Goal: Task Accomplishment & Management: Complete application form

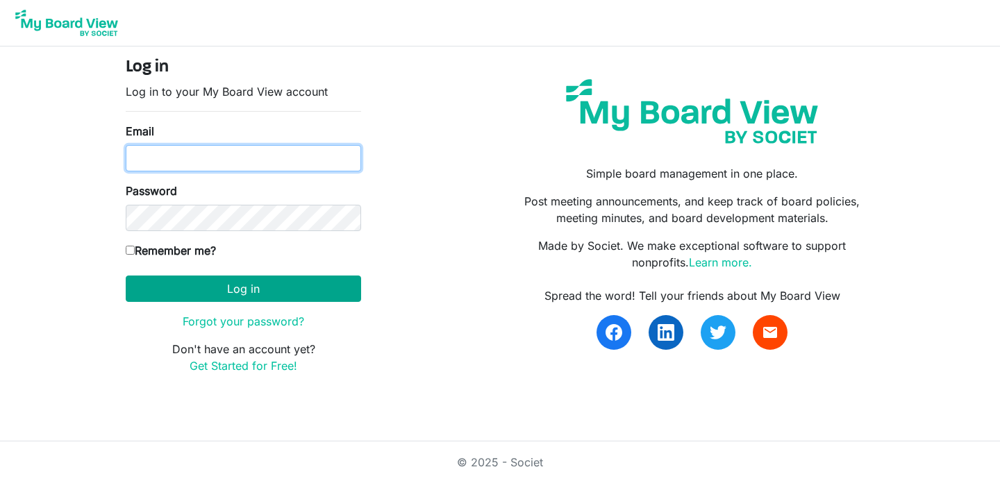
type input "parker@gckidsonstage.org"
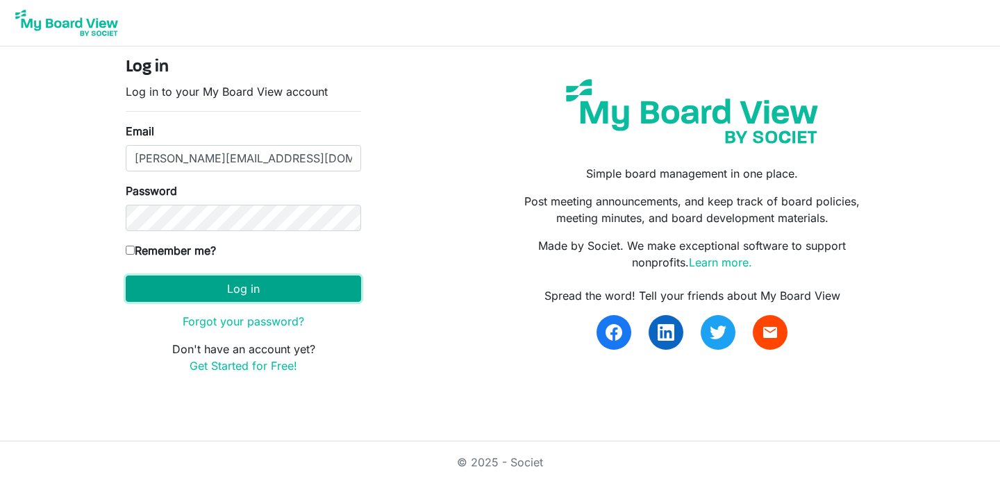
click at [321, 288] on button "Log in" at bounding box center [243, 289] width 235 height 26
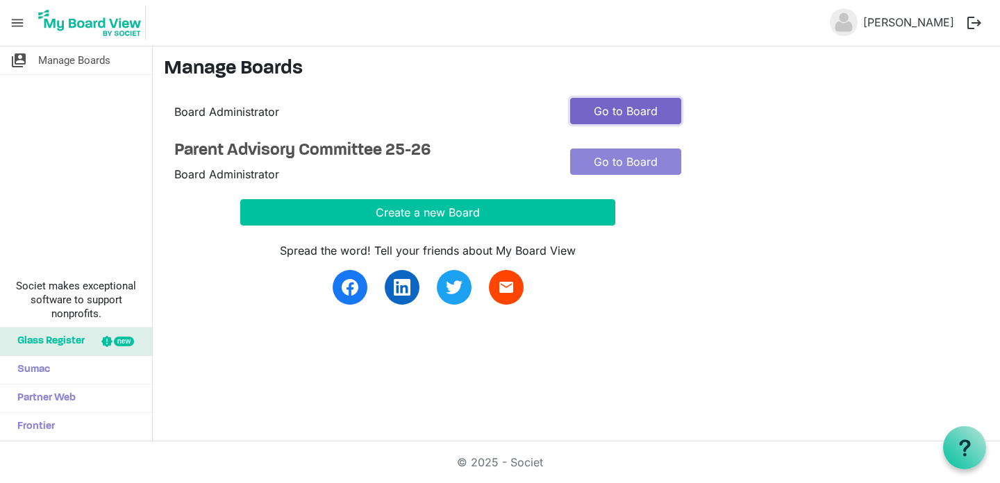
click at [603, 110] on link "Go to Board" at bounding box center [625, 111] width 111 height 26
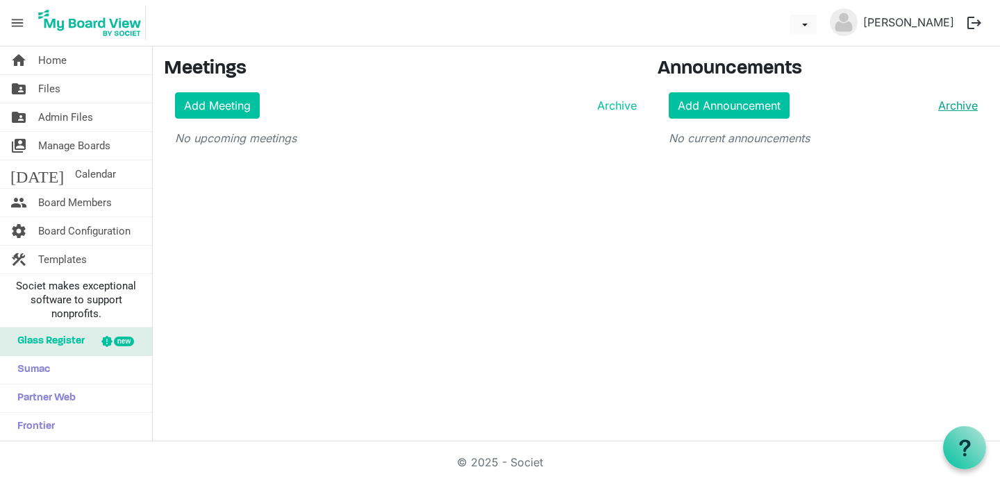
click at [950, 104] on link "Archive" at bounding box center [954, 105] width 45 height 17
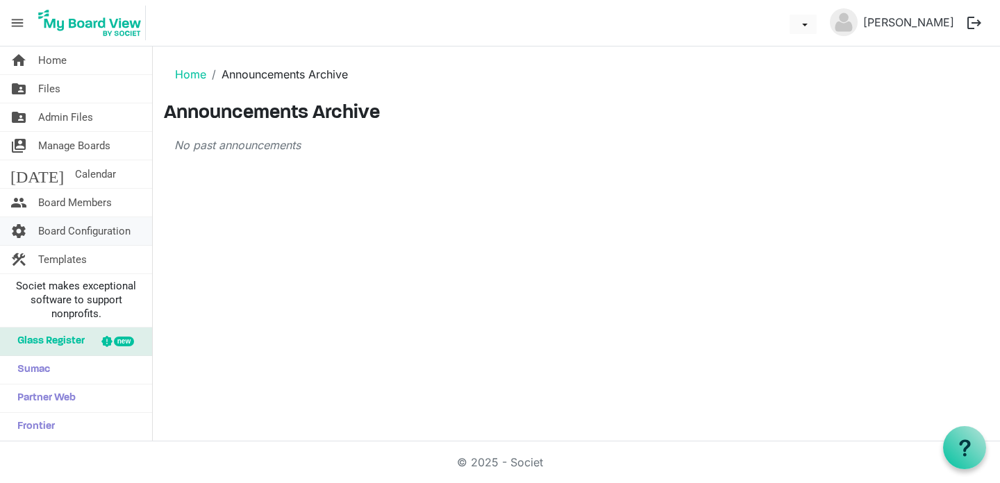
click at [109, 223] on span "Board Configuration" at bounding box center [84, 231] width 92 height 28
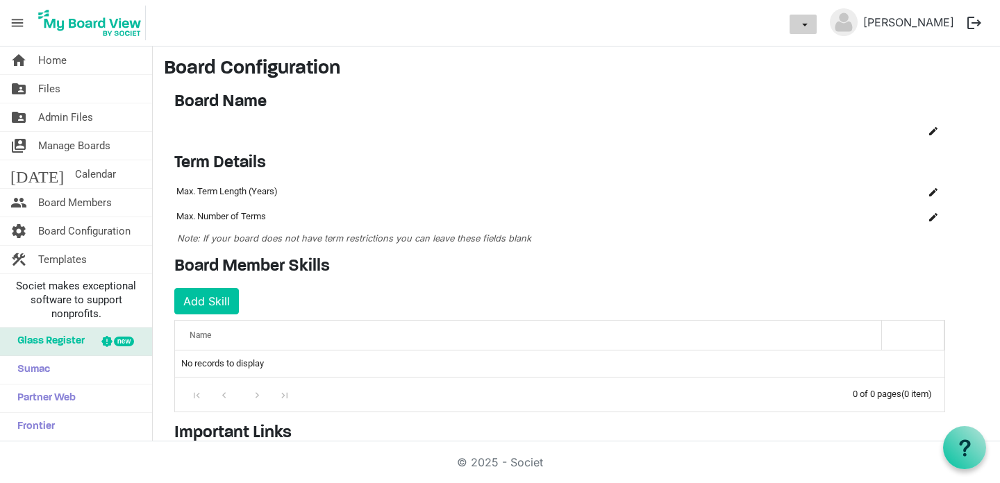
click at [816, 25] on button "dropdownbutton" at bounding box center [802, 24] width 27 height 19
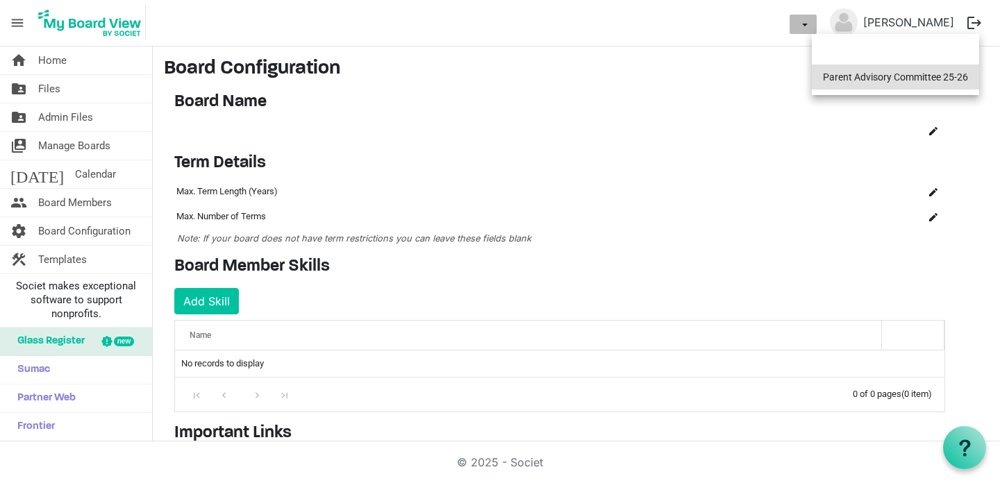
click at [839, 72] on li "Parent Advisory Committee 25-26" at bounding box center [895, 77] width 167 height 25
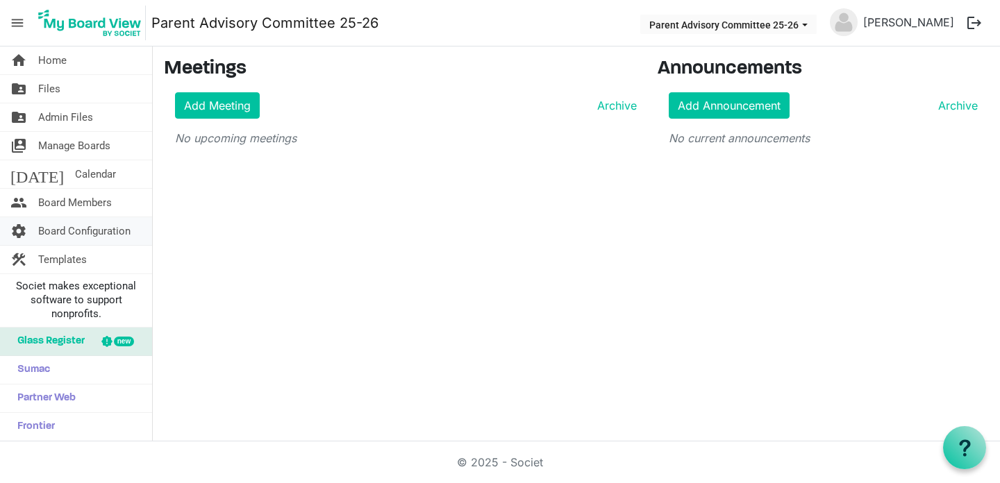
click at [108, 244] on span "Board Configuration" at bounding box center [84, 231] width 92 height 28
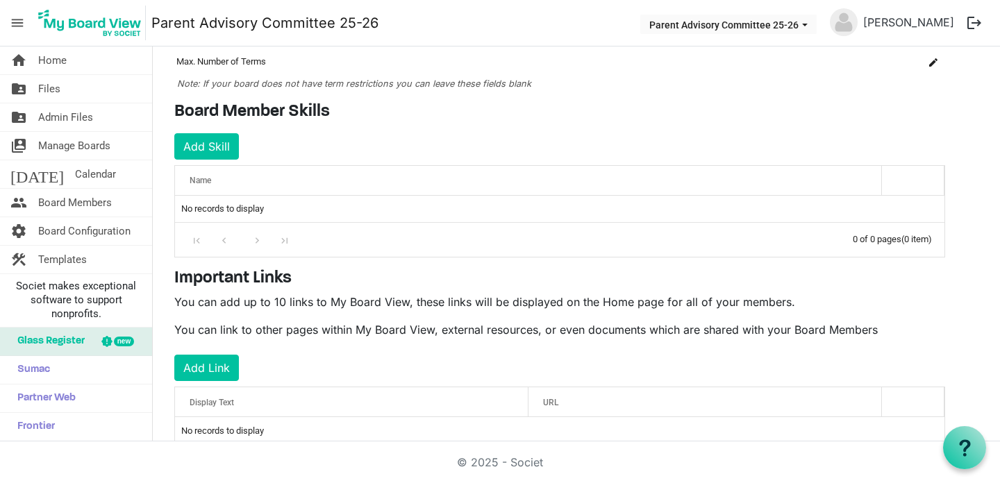
scroll to position [188, 0]
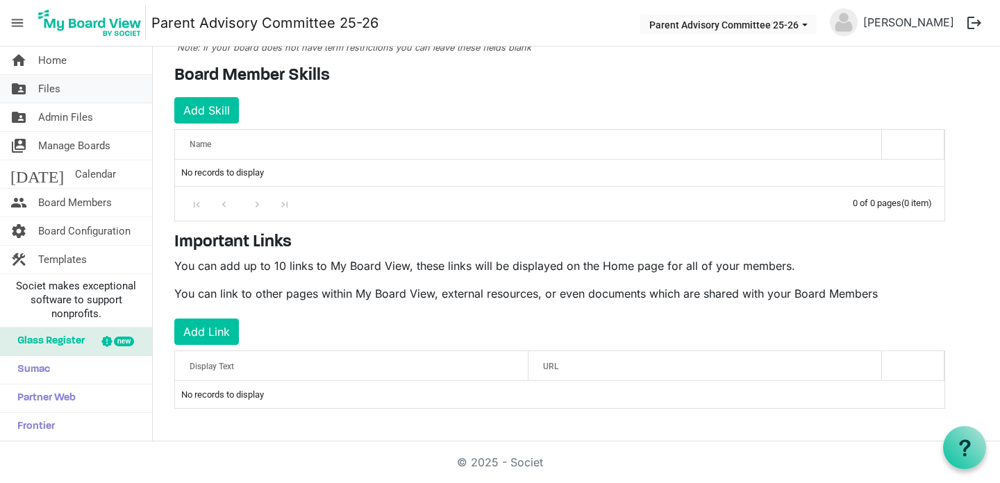
click at [70, 87] on link "folder_shared Files" at bounding box center [76, 89] width 152 height 28
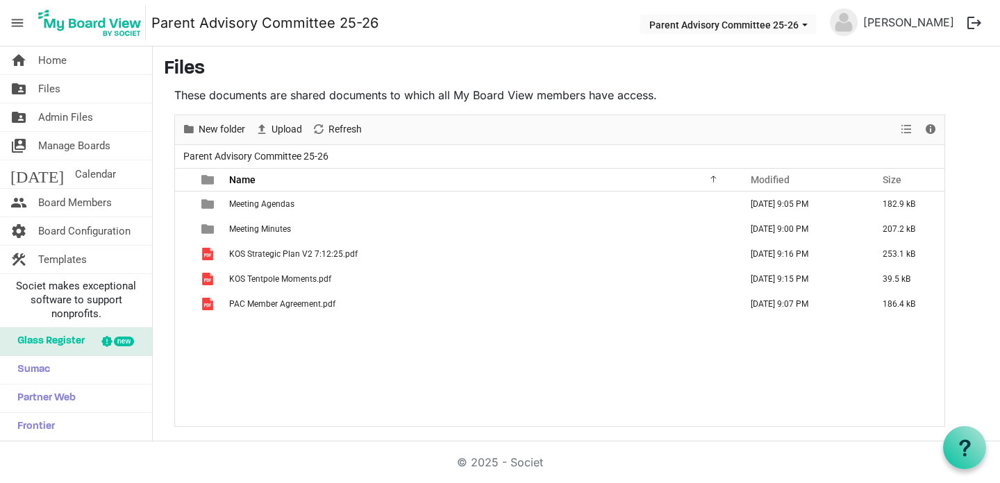
click at [72, 67] on link "home Home" at bounding box center [76, 61] width 152 height 28
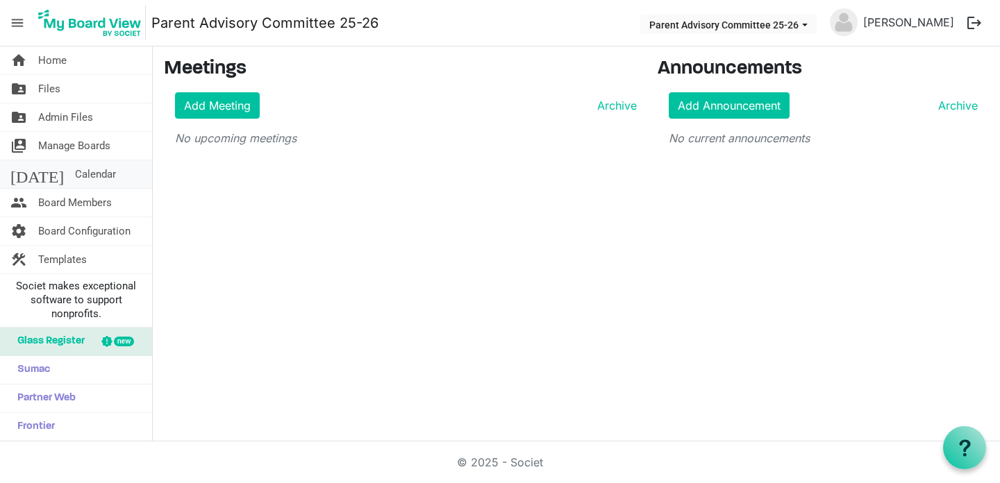
click at [90, 171] on link "today Calendar" at bounding box center [76, 174] width 152 height 28
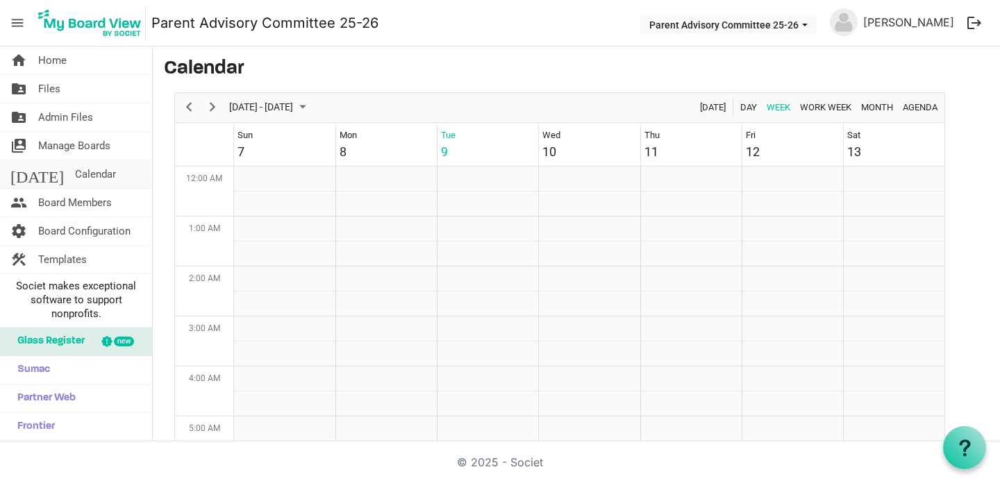
scroll to position [450, 0]
click at [82, 149] on span "Manage Boards" at bounding box center [74, 146] width 72 height 28
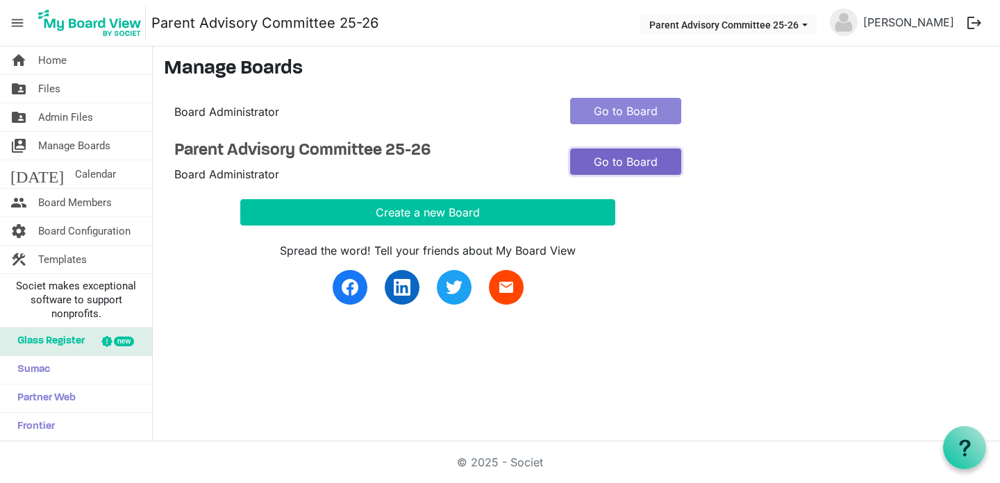
click at [596, 158] on link "Go to Board" at bounding box center [625, 162] width 111 height 26
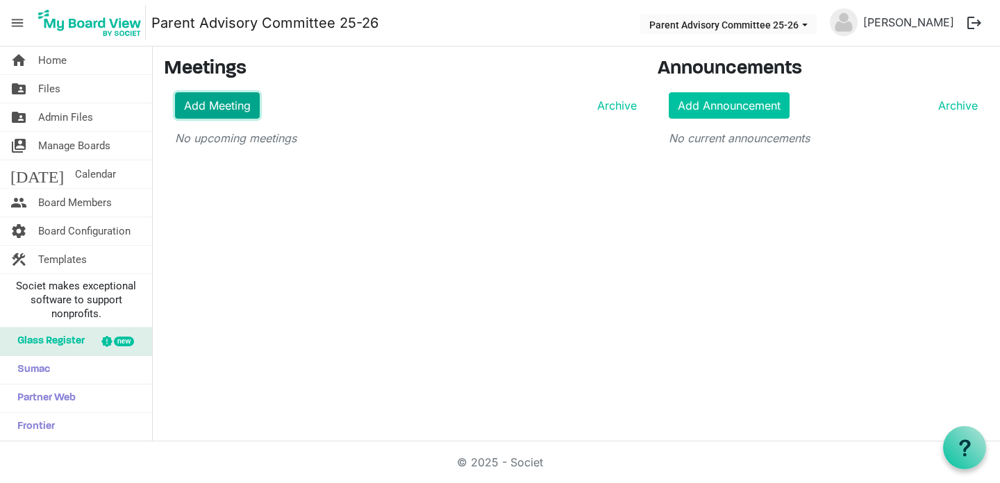
click at [204, 97] on link "Add Meeting" at bounding box center [217, 105] width 85 height 26
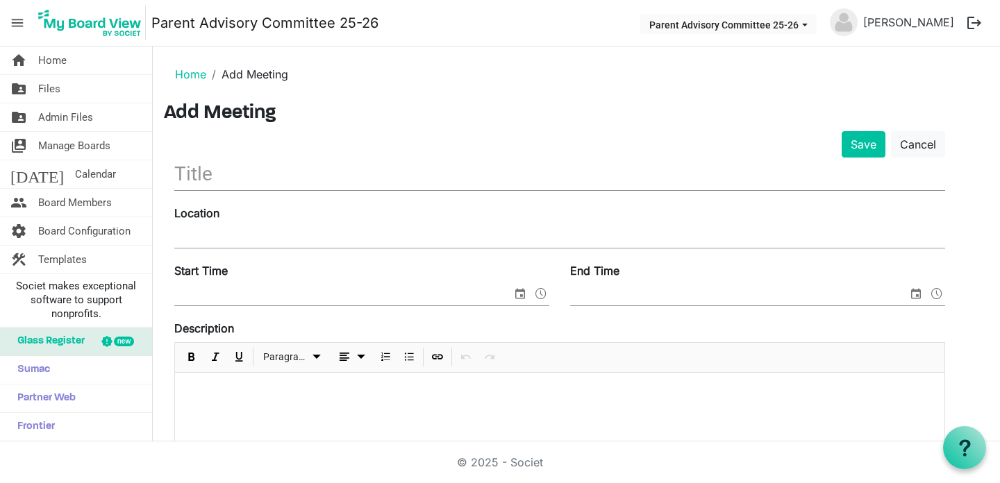
click at [234, 175] on input "text" at bounding box center [559, 174] width 771 height 33
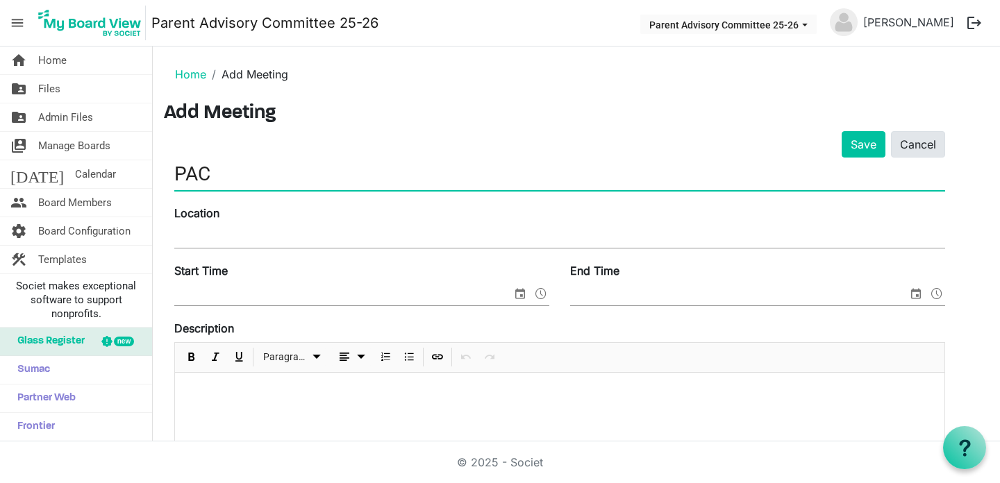
type input "PAC"
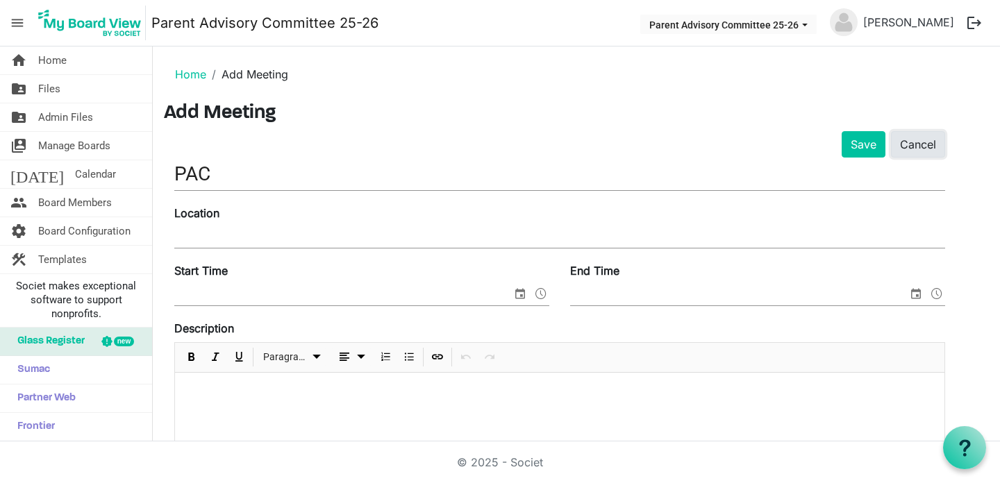
click at [923, 138] on link "Cancel" at bounding box center [918, 144] width 54 height 26
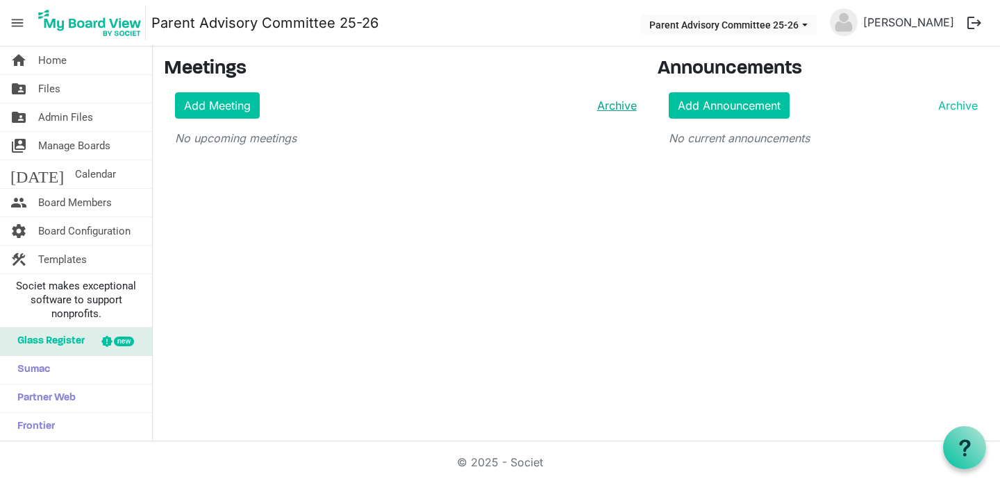
click at [612, 109] on link "Archive" at bounding box center [614, 105] width 45 height 17
click at [225, 107] on link "Add Meeting" at bounding box center [217, 105] width 85 height 26
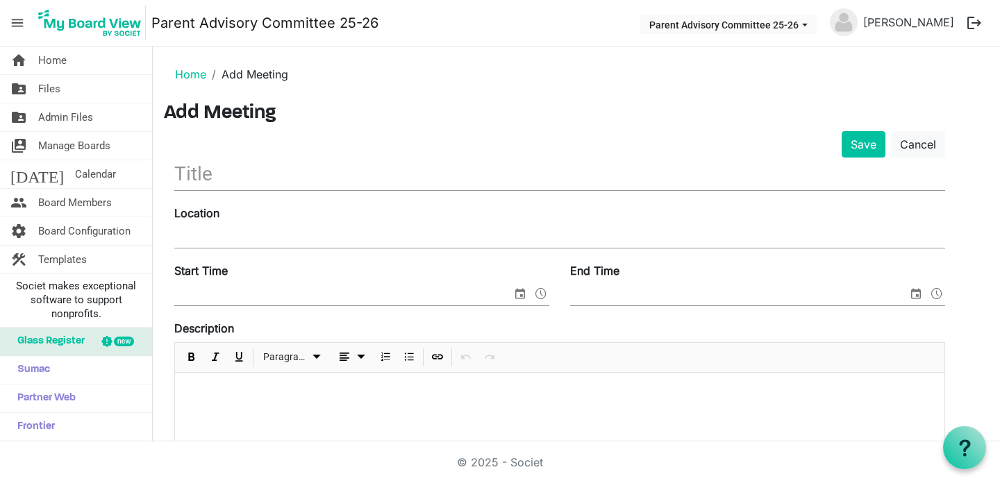
click at [385, 176] on input "text" at bounding box center [559, 174] width 771 height 33
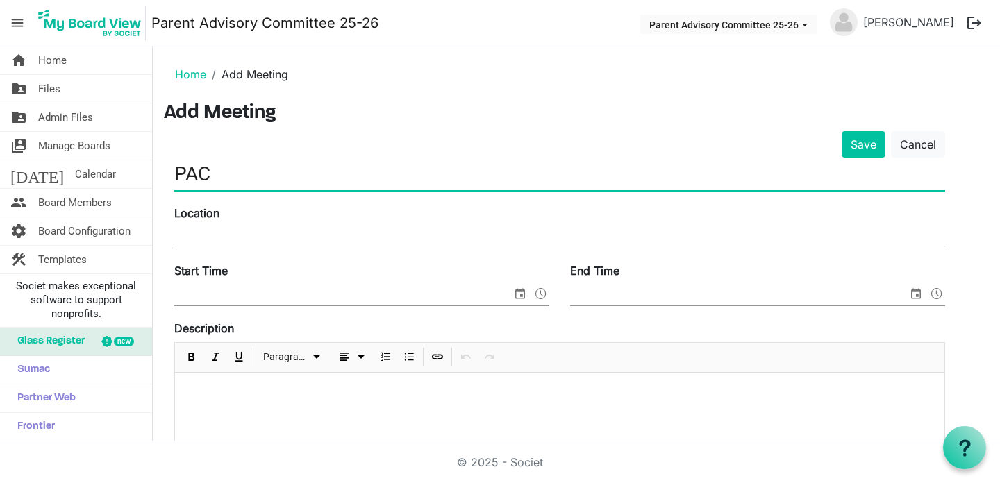
type input "PAC"
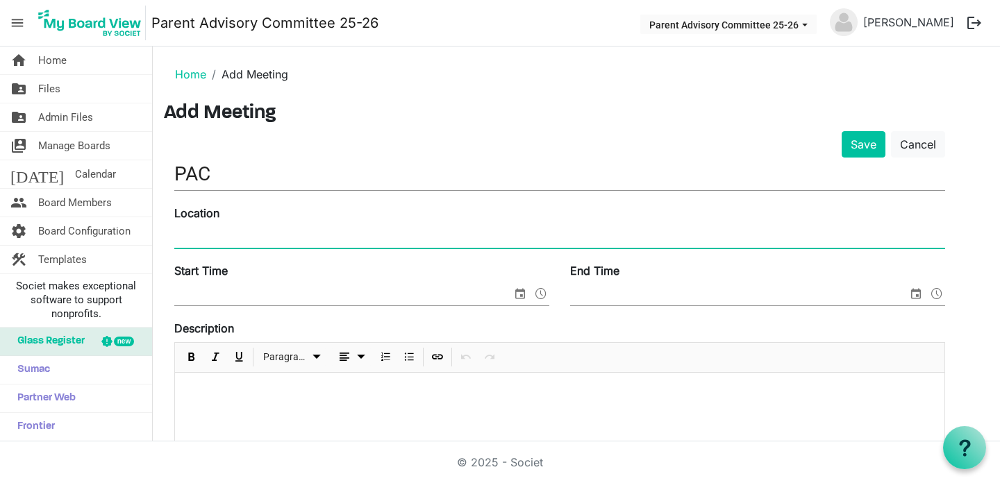
click at [382, 244] on input "Location" at bounding box center [559, 237] width 771 height 21
type input "2611 A Virginia Mae Ln, Winterville, NC 28590"
click at [349, 188] on input "PAC" at bounding box center [559, 174] width 771 height 33
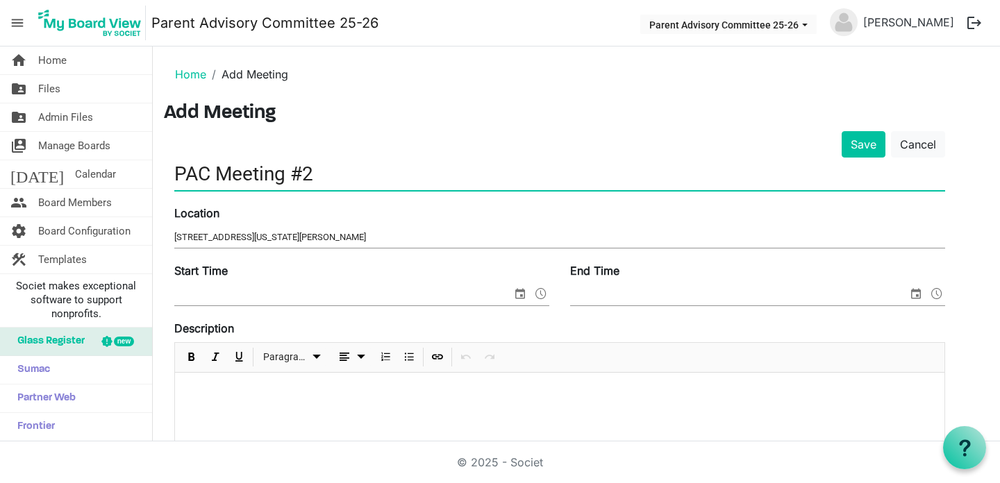
type input "PAC Meeting #2"
click at [282, 295] on input "Start Time" at bounding box center [342, 295] width 337 height 21
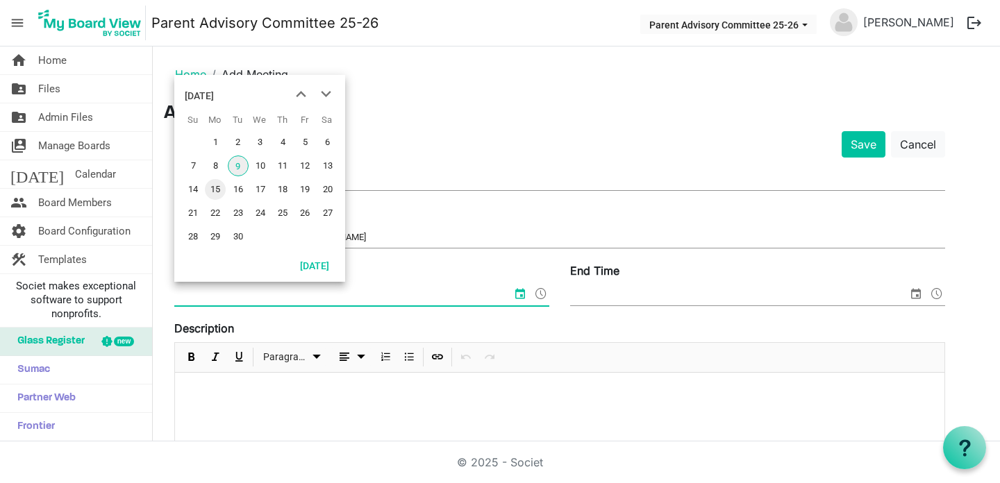
click at [218, 184] on span "15" at bounding box center [215, 189] width 21 height 21
type input "9/15/2025 12:00 AM"
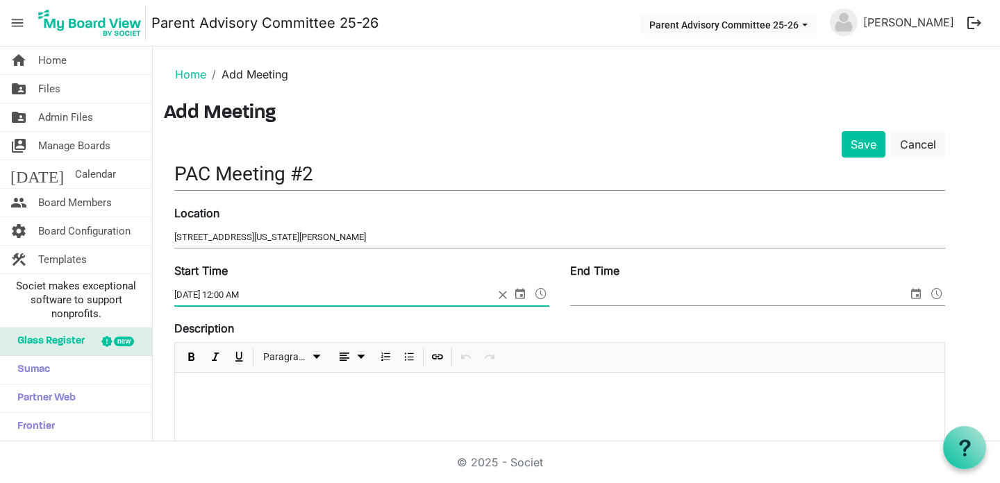
click at [283, 290] on input "9/15/2025 12:00 AM" at bounding box center [333, 295] width 319 height 21
click at [258, 296] on input "9/15/2025 12:00 AM" at bounding box center [333, 295] width 319 height 21
click at [506, 294] on span at bounding box center [361, 296] width 375 height 22
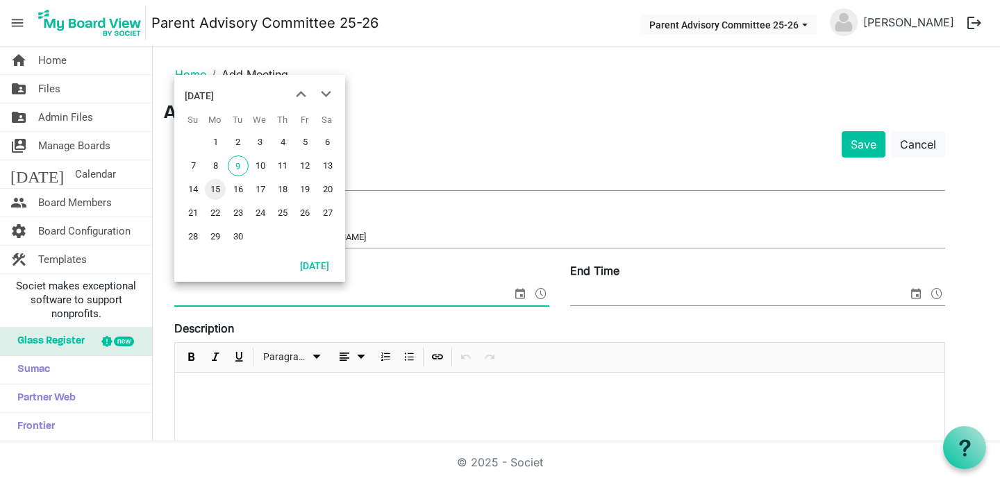
click at [512, 294] on span "select" at bounding box center [520, 294] width 17 height 18
click at [234, 185] on span "16" at bounding box center [238, 189] width 21 height 21
click at [246, 302] on input "9/16/2025 12:00 AM" at bounding box center [333, 295] width 319 height 21
click at [233, 299] on input "9/16/2025 12:00 AM" at bounding box center [333, 295] width 319 height 21
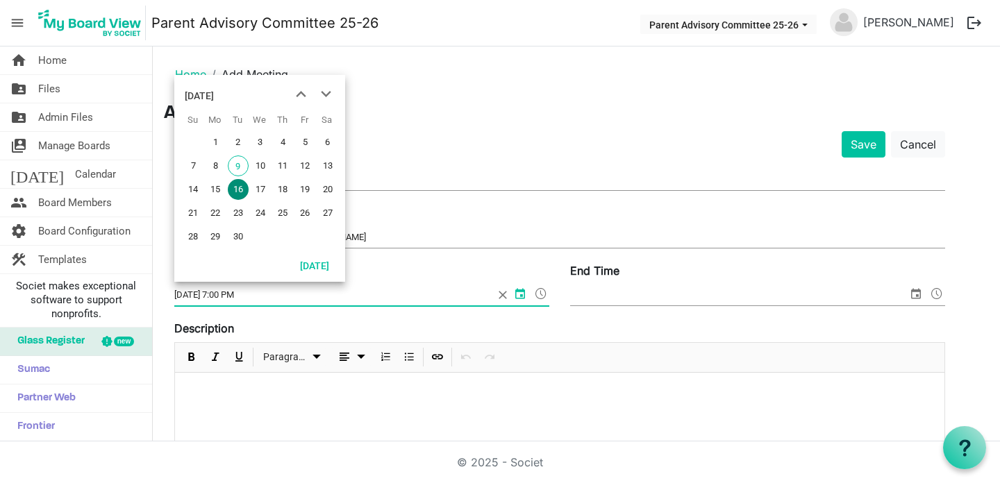
click at [364, 304] on input "9/16/2025 7:00 PM" at bounding box center [333, 295] width 319 height 21
type input "9/16/2025 7:00 PM"
click at [364, 317] on div "Start Time 9/16/2025 7:00 PM End Time" at bounding box center [559, 291] width 791 height 58
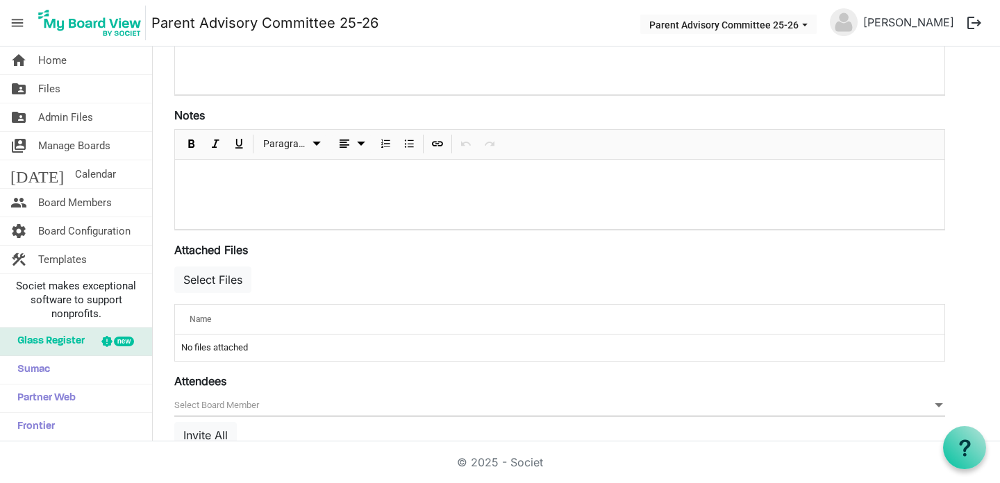
scroll to position [349, 0]
click at [181, 265] on button "Select Files" at bounding box center [212, 278] width 77 height 26
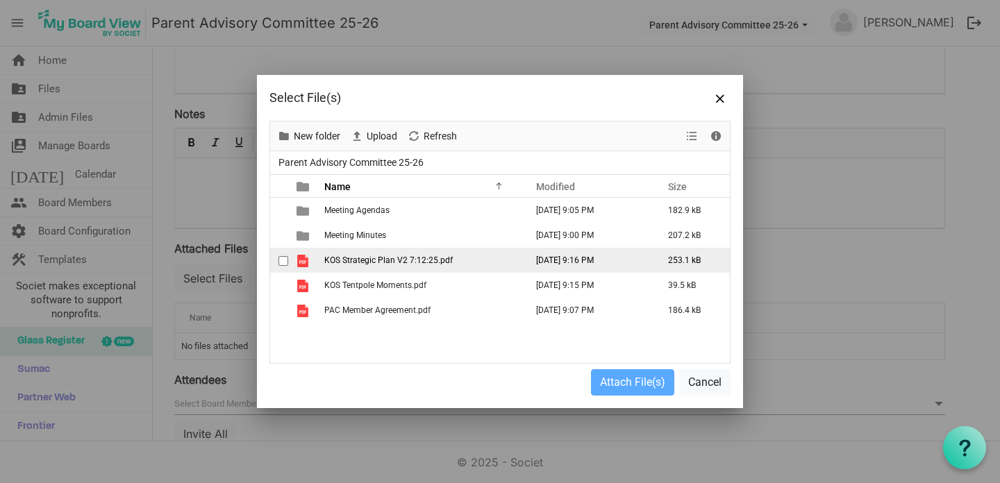
click at [279, 258] on span "checkbox" at bounding box center [283, 261] width 10 height 10
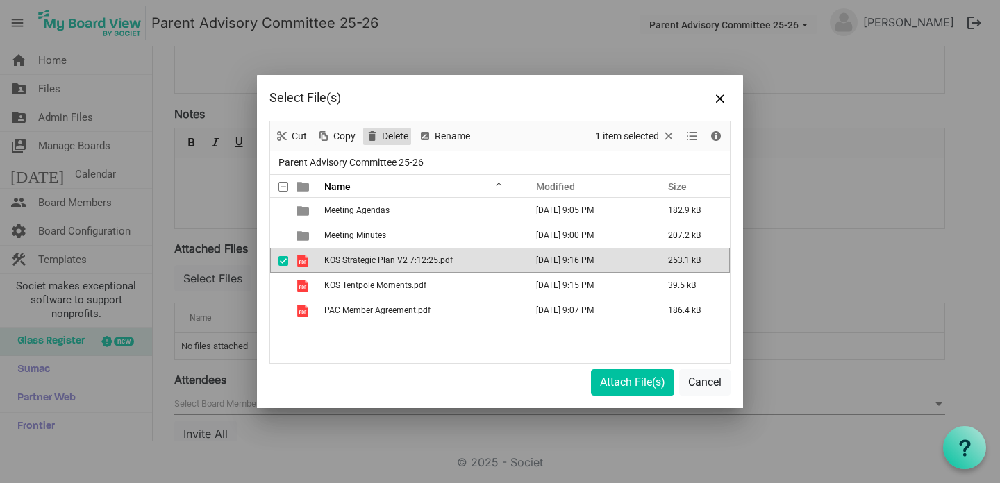
click at [380, 138] on span "Delete" at bounding box center [394, 136] width 29 height 17
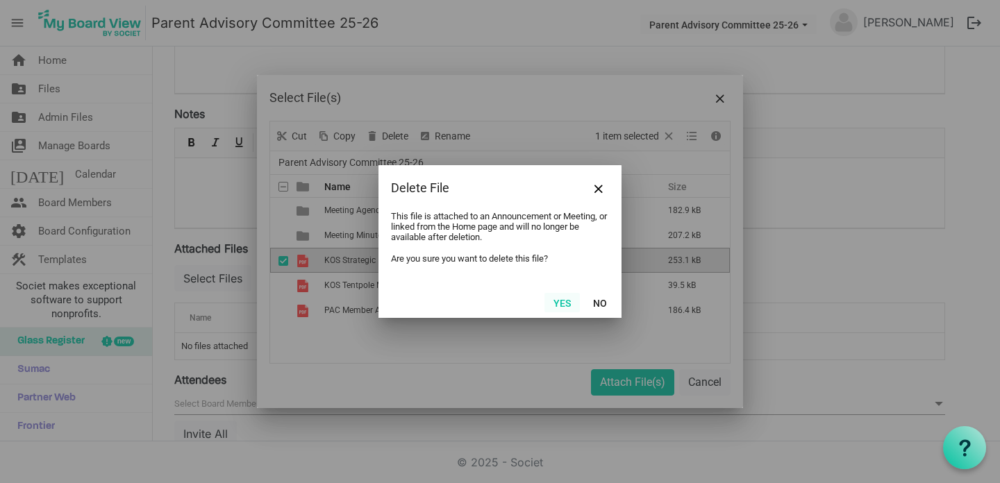
click at [561, 301] on button "Yes" at bounding box center [561, 302] width 35 height 19
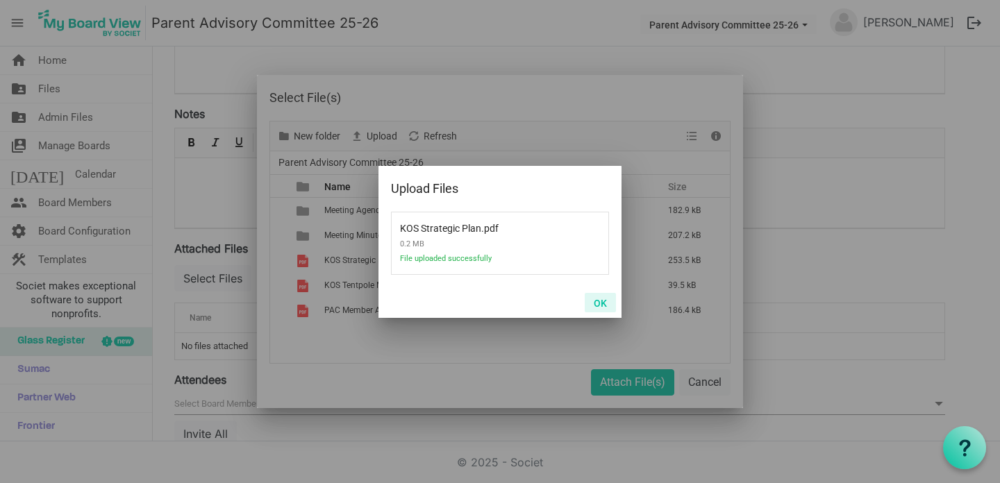
click at [609, 301] on button "OK" at bounding box center [600, 302] width 31 height 19
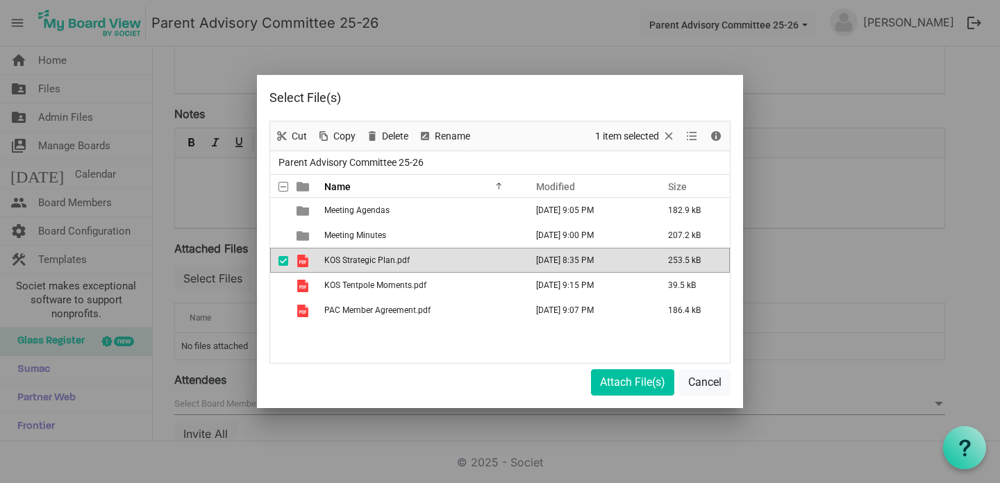
click at [494, 338] on div "Meeting Agendas July 13, 2025 9:05 PM 182.9 kB Meeting Minutes August 26, 2025 …" at bounding box center [500, 280] width 460 height 165
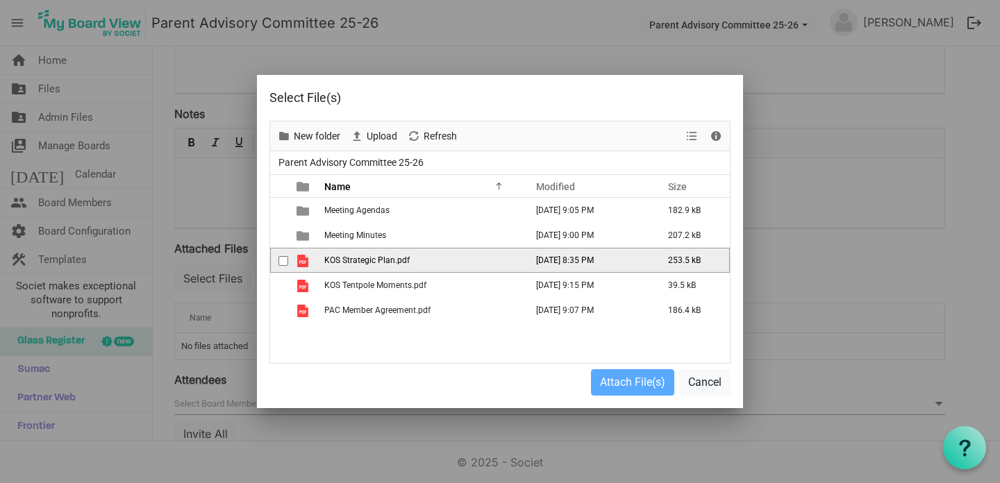
click at [403, 260] on span "KOS Strategic Plan.pdf" at bounding box center [366, 260] width 85 height 10
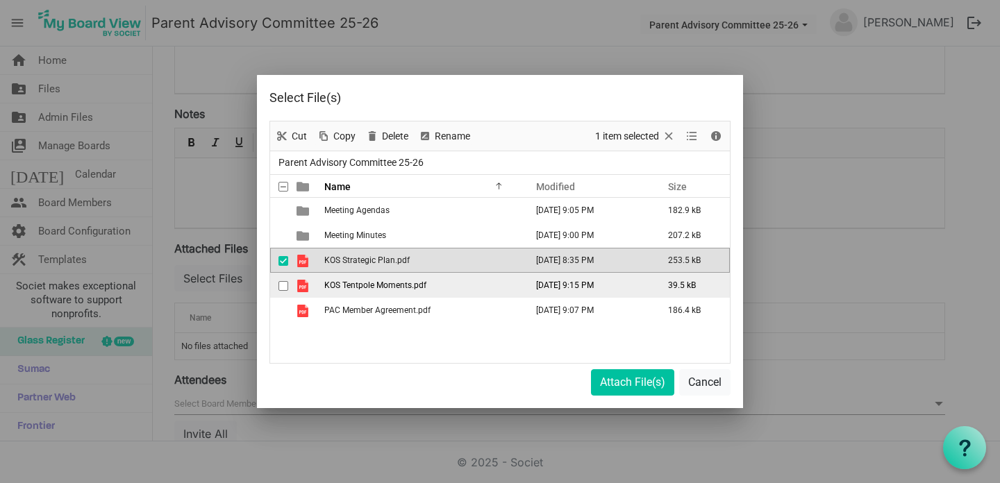
click at [285, 284] on span "checkbox" at bounding box center [283, 286] width 10 height 10
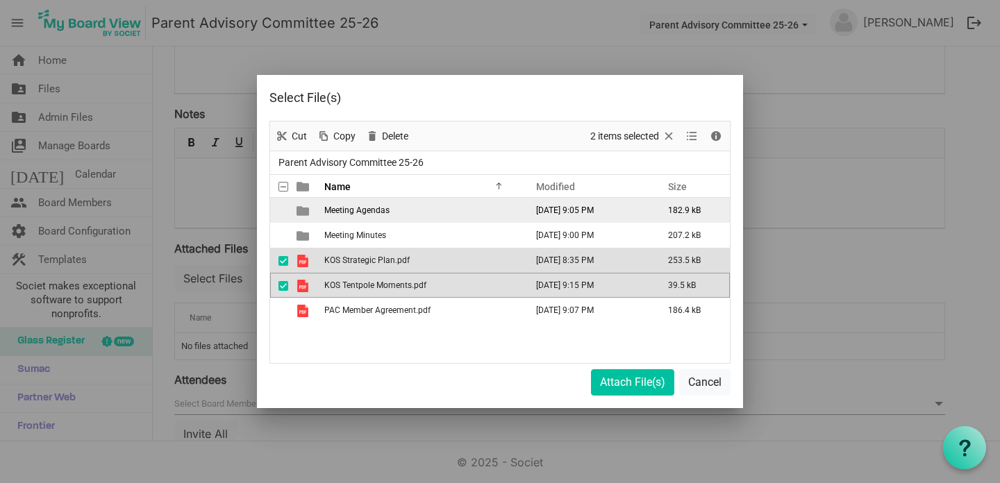
click at [342, 212] on span "Meeting Agendas" at bounding box center [356, 211] width 65 height 10
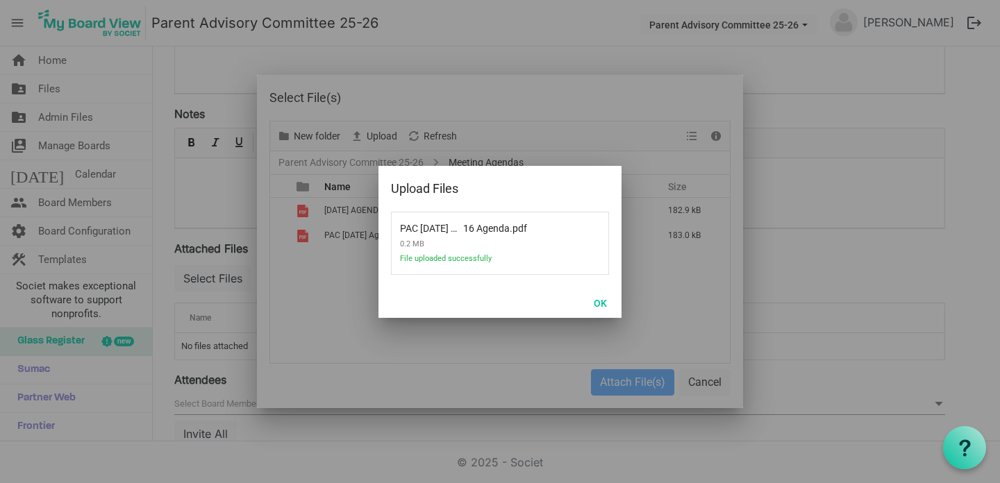
click at [284, 307] on div at bounding box center [500, 241] width 486 height 333
click at [610, 297] on button "OK" at bounding box center [600, 302] width 31 height 19
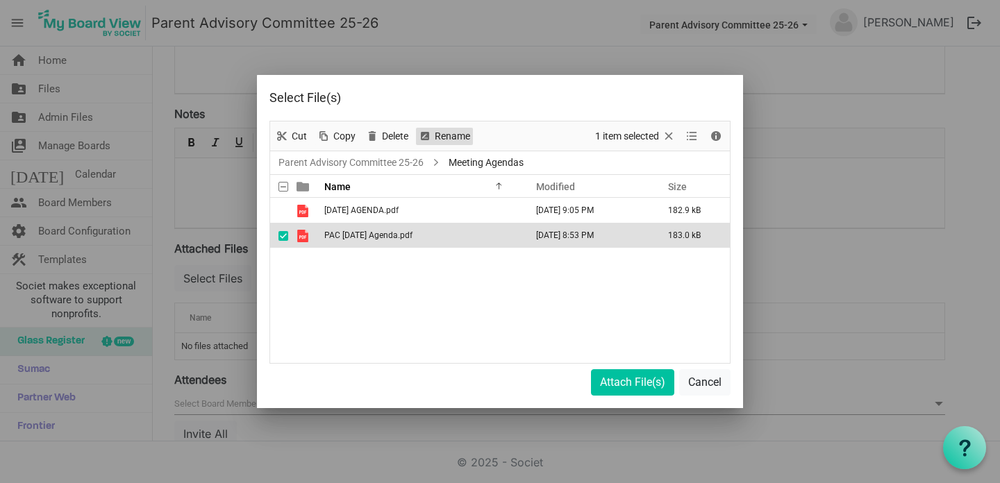
click at [437, 142] on span "Rename" at bounding box center [452, 136] width 38 height 17
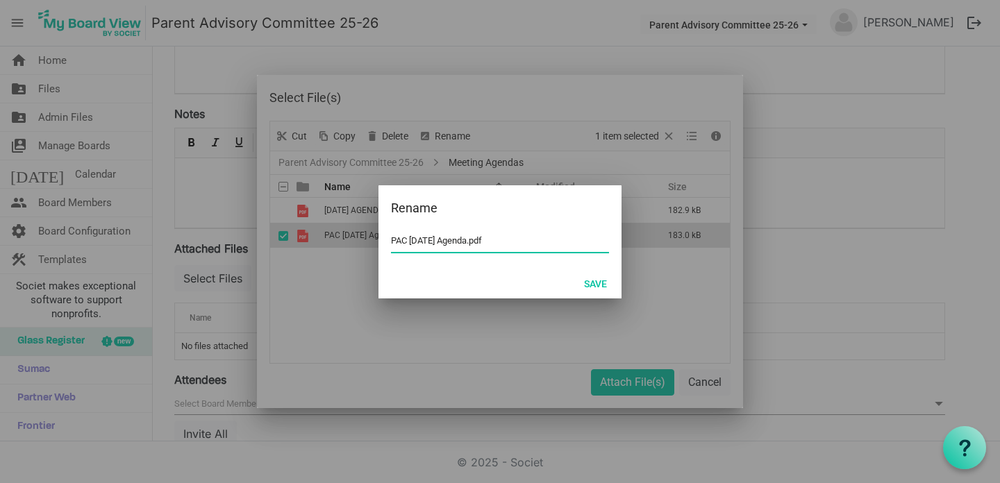
click at [415, 242] on input "PAC September 16 Agenda.pdf" at bounding box center [500, 241] width 218 height 21
click at [441, 244] on input "September 16 Agenda.pdf" at bounding box center [500, 241] width 218 height 21
click at [439, 244] on input "September 16 Agenda.pdf" at bounding box center [500, 241] width 218 height 21
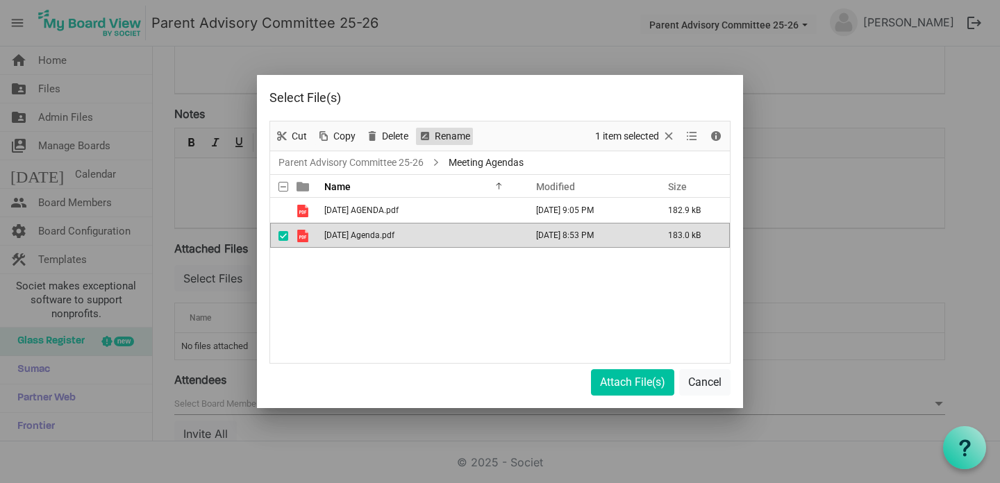
click at [438, 140] on span "Rename" at bounding box center [452, 136] width 38 height 17
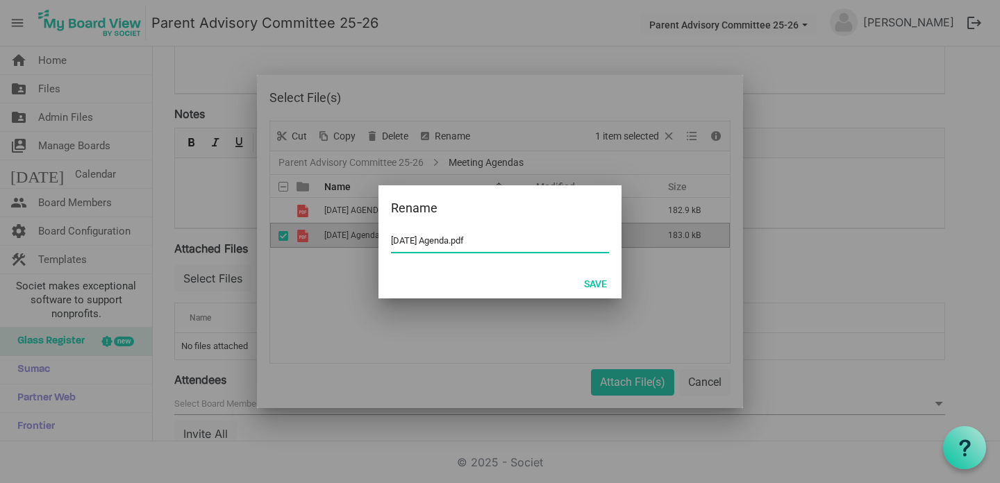
click at [482, 242] on input "September 16, 2025 Agenda.pdf" at bounding box center [500, 241] width 218 height 21
type input "September 16, 2025 AGENDA.pdf"
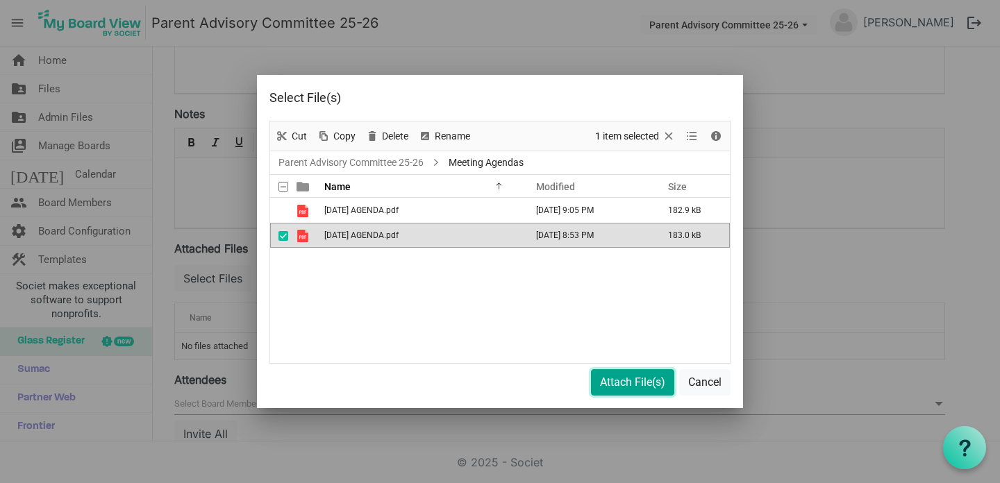
click at [633, 390] on button "Attach File(s)" at bounding box center [632, 382] width 83 height 26
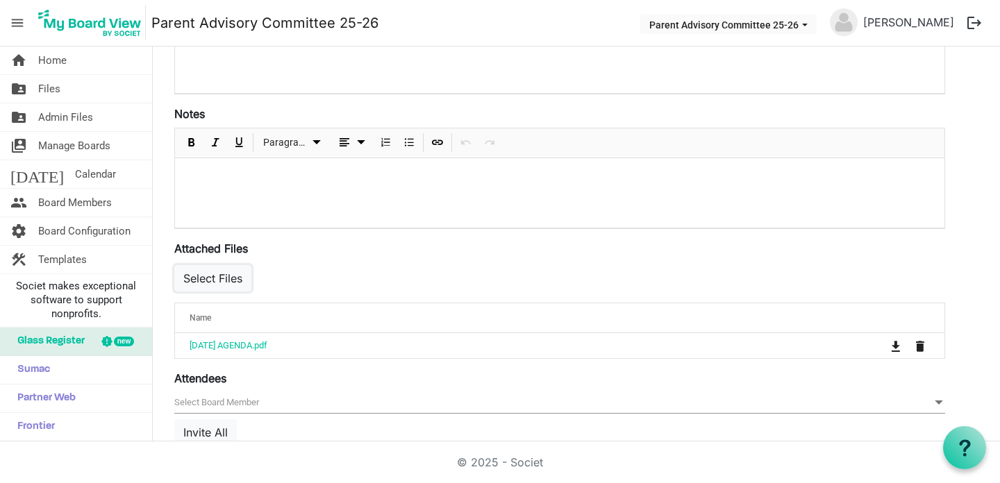
scroll to position [444, 0]
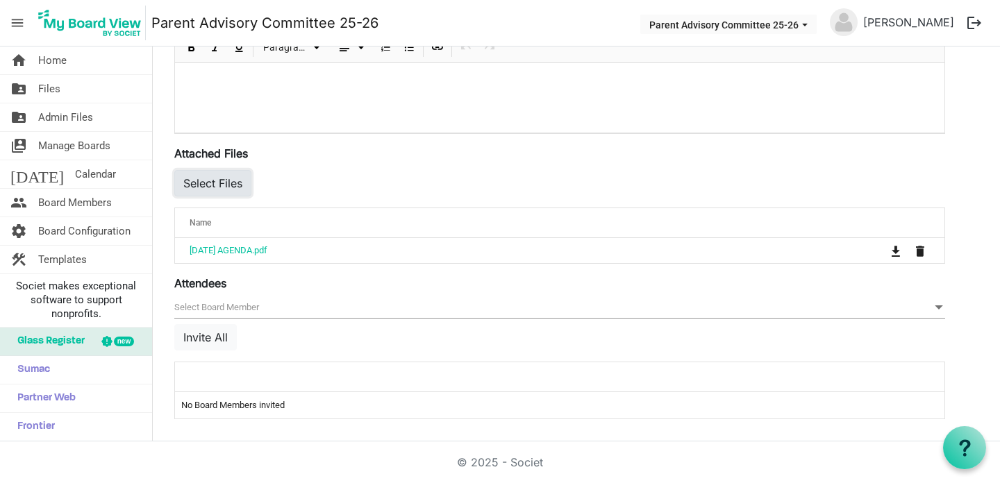
click at [206, 183] on button "Select Files" at bounding box center [212, 183] width 77 height 26
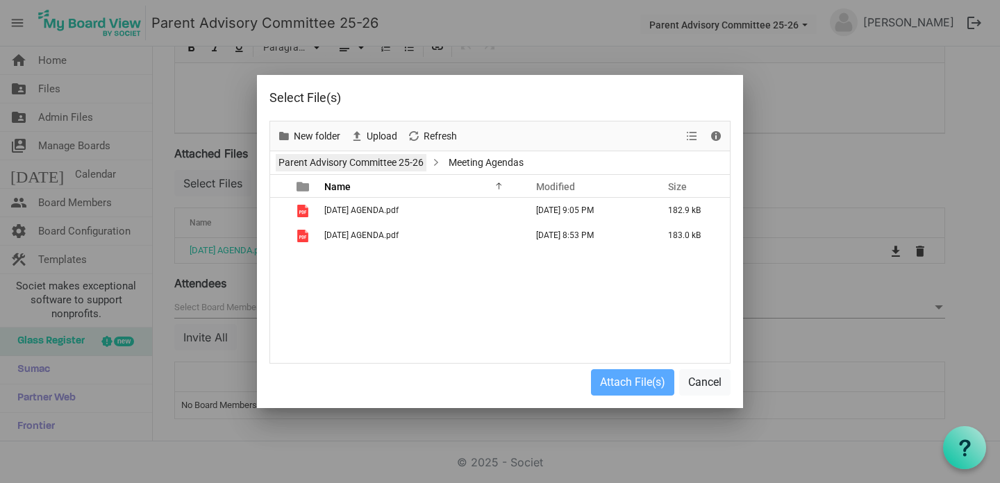
click at [364, 165] on link "Parent Advisory Committee 25-26" at bounding box center [351, 162] width 151 height 17
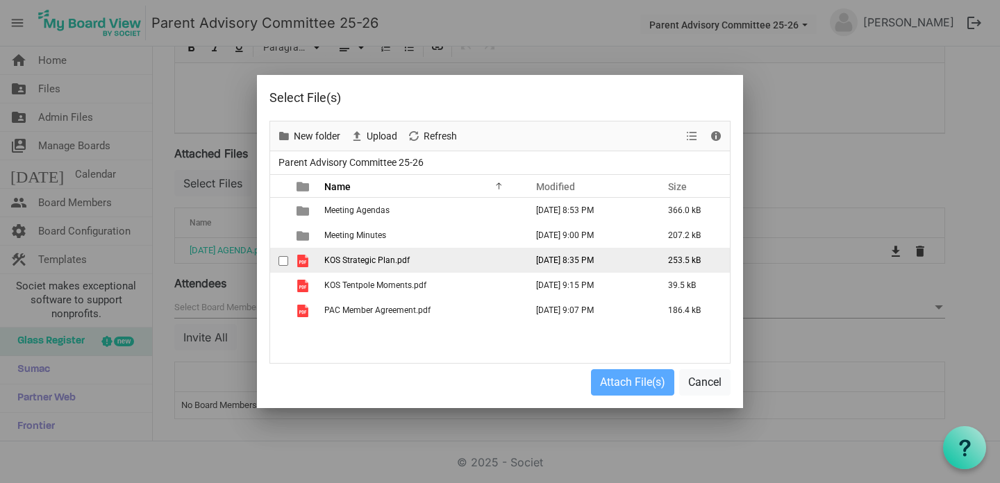
click at [284, 254] on div "checkbox" at bounding box center [286, 260] width 17 height 14
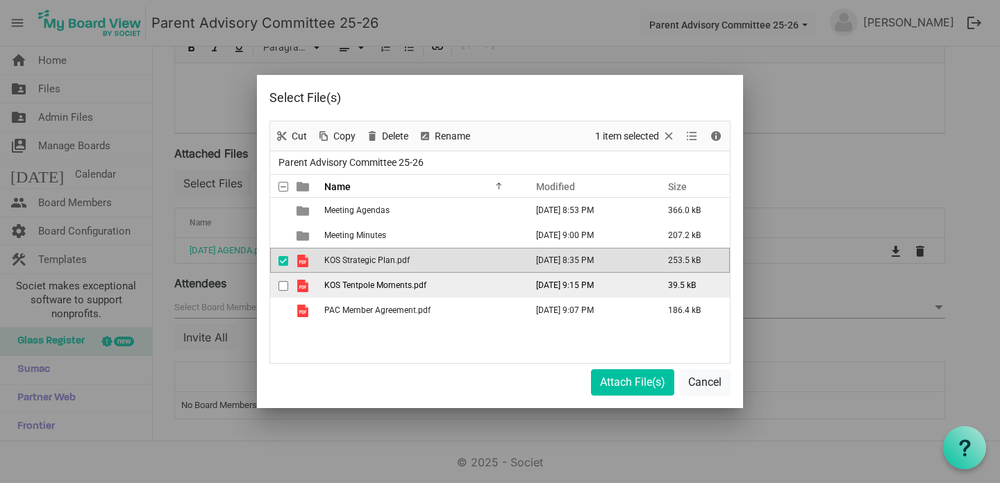
click at [284, 278] on td "checkbox" at bounding box center [279, 285] width 18 height 25
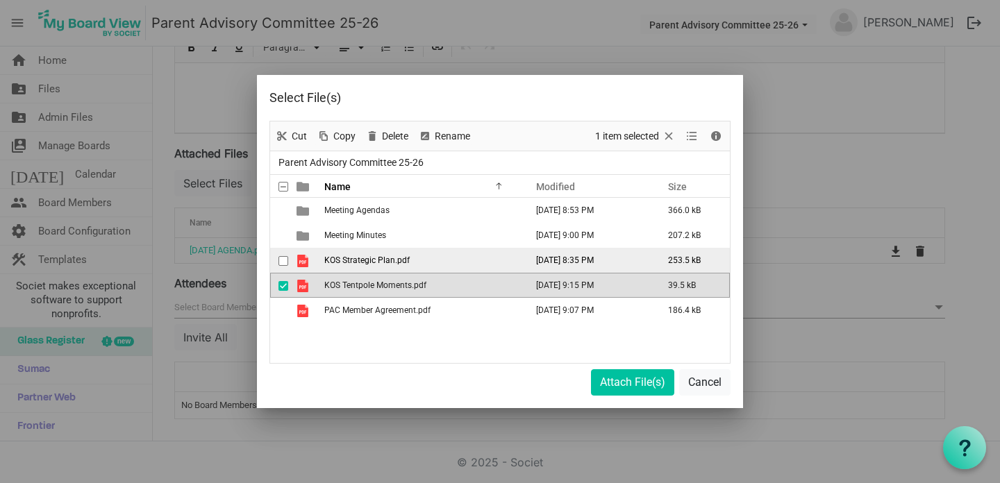
click at [281, 257] on span "checkbox" at bounding box center [283, 261] width 10 height 10
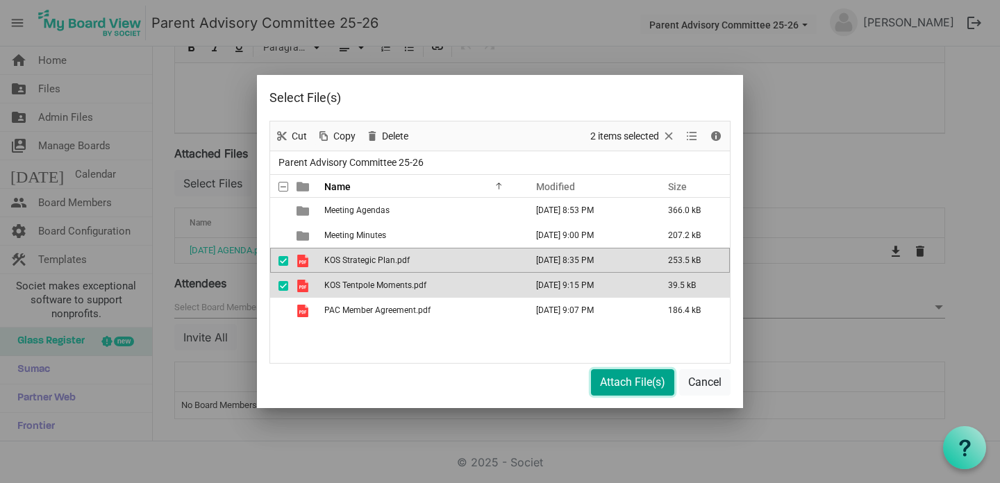
click at [604, 381] on button "Attach File(s)" at bounding box center [632, 382] width 83 height 26
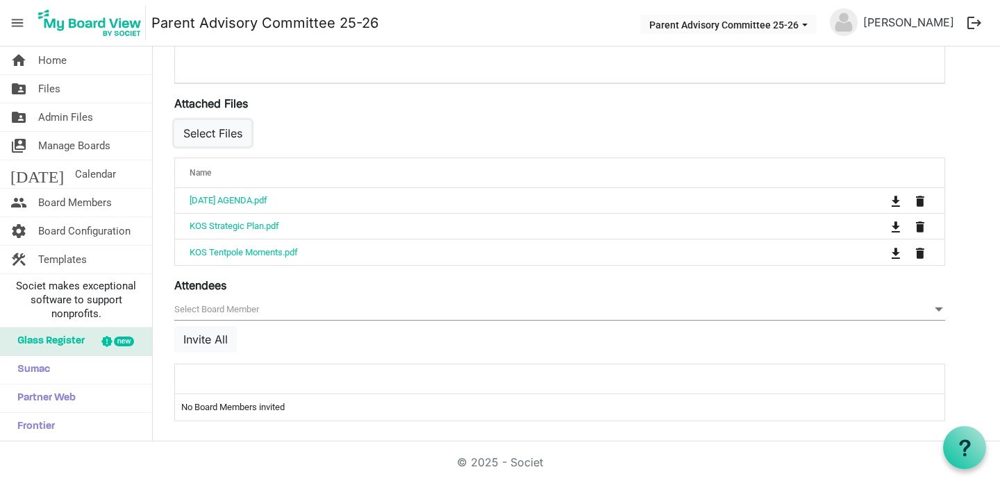
scroll to position [496, 0]
click at [212, 336] on button "Invite All" at bounding box center [205, 338] width 62 height 26
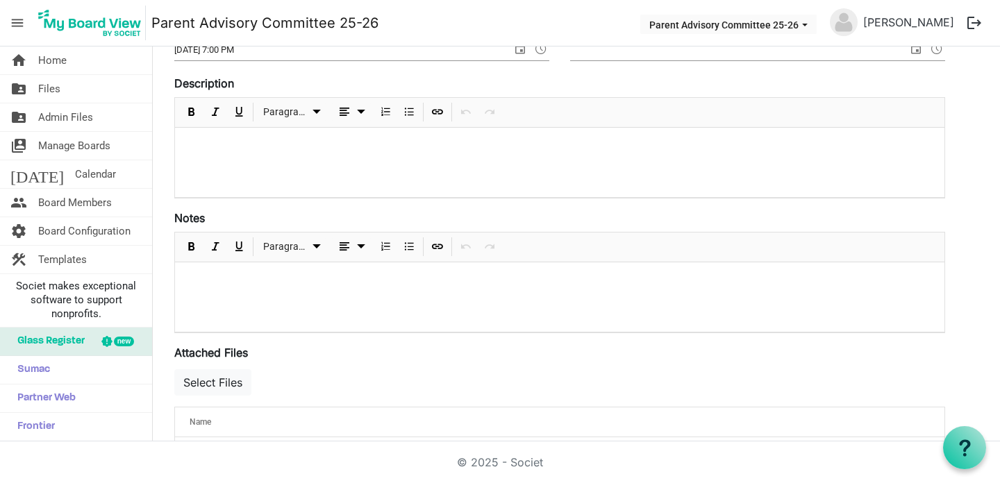
scroll to position [0, 0]
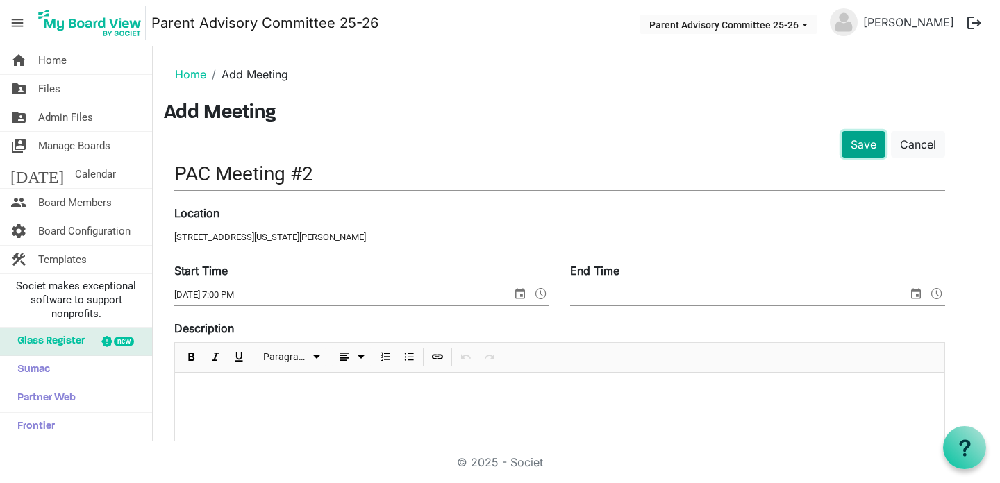
click at [859, 150] on button "Save" at bounding box center [863, 144] width 44 height 26
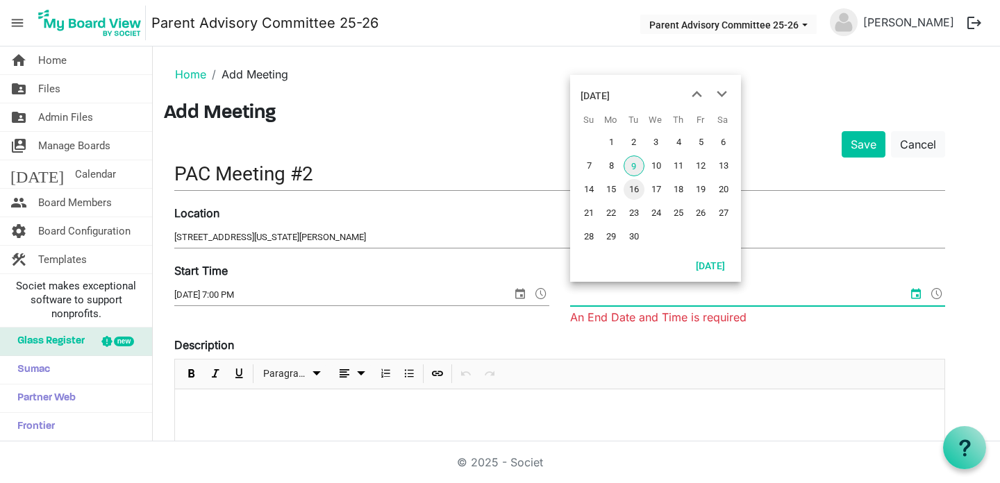
click at [637, 196] on span "16" at bounding box center [633, 189] width 21 height 21
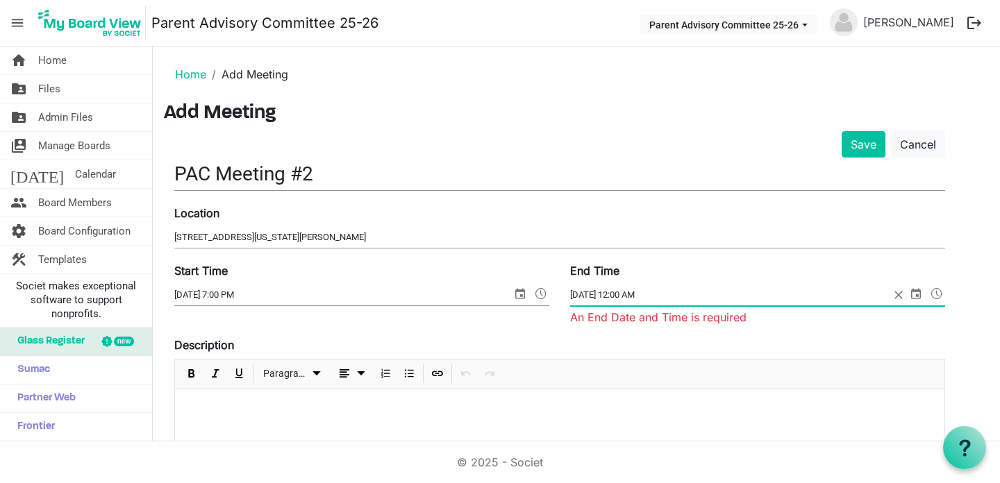
click at [642, 296] on input "9/16/2025 12:00 AM" at bounding box center [729, 295] width 319 height 21
click at [625, 295] on input "9/16/2025 12:00 AM" at bounding box center [729, 295] width 319 height 21
click at [623, 295] on input "9/16/2025 12:00 AM" at bounding box center [729, 295] width 319 height 21
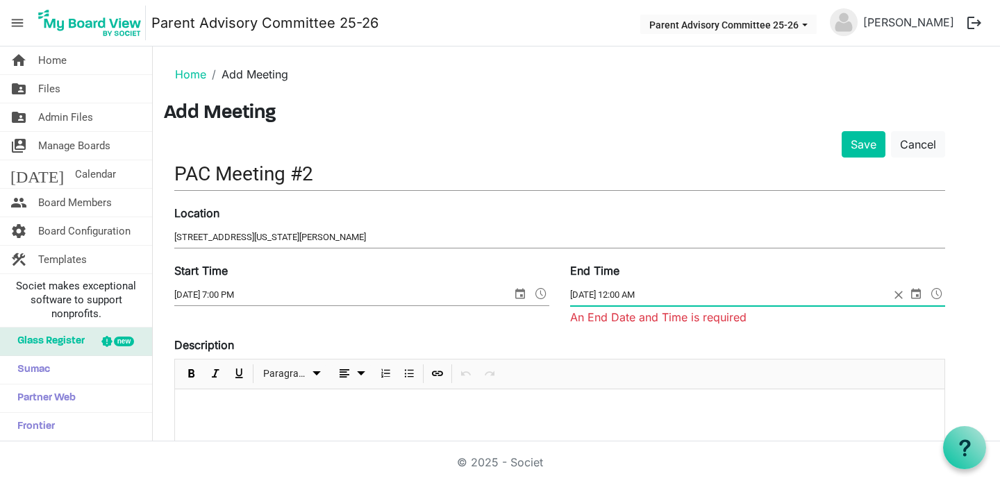
click at [617, 295] on input "9/16/2025 12:00 AM" at bounding box center [729, 295] width 319 height 21
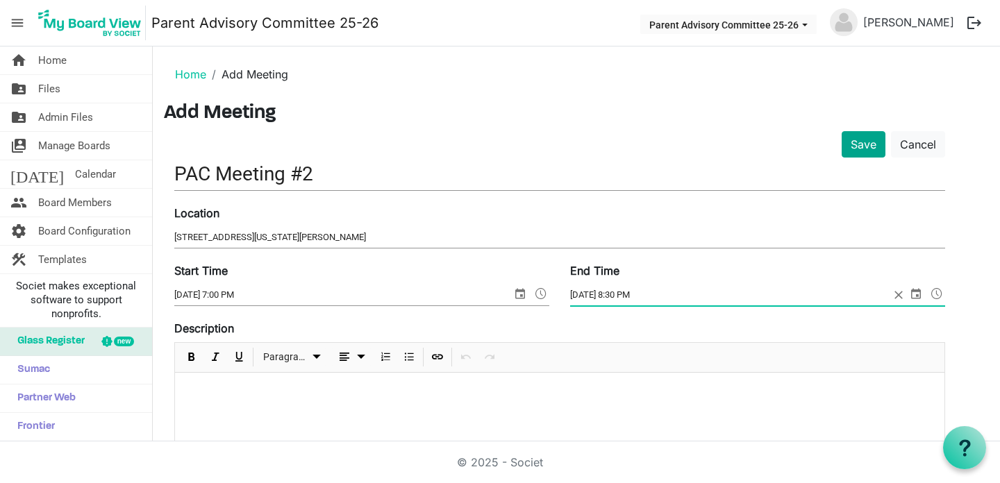
type input "9/16/2025 8:30 PM"
click at [852, 139] on button "Save" at bounding box center [863, 144] width 44 height 26
click at [75, 174] on span "Calendar" at bounding box center [95, 174] width 41 height 28
click at [84, 67] on link "home Home" at bounding box center [76, 61] width 152 height 28
click at [192, 76] on link "Home" at bounding box center [190, 74] width 31 height 14
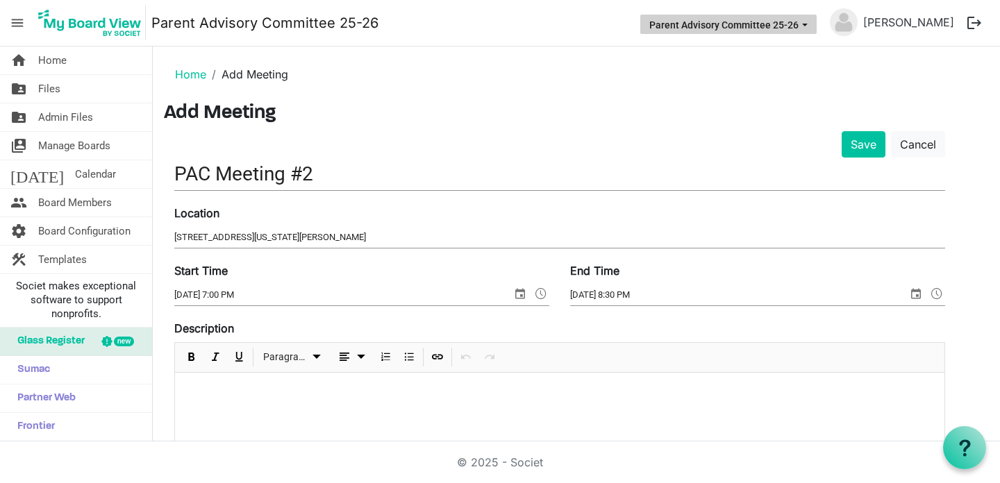
click at [723, 16] on button "Parent Advisory Committee 25-26" at bounding box center [728, 24] width 176 height 19
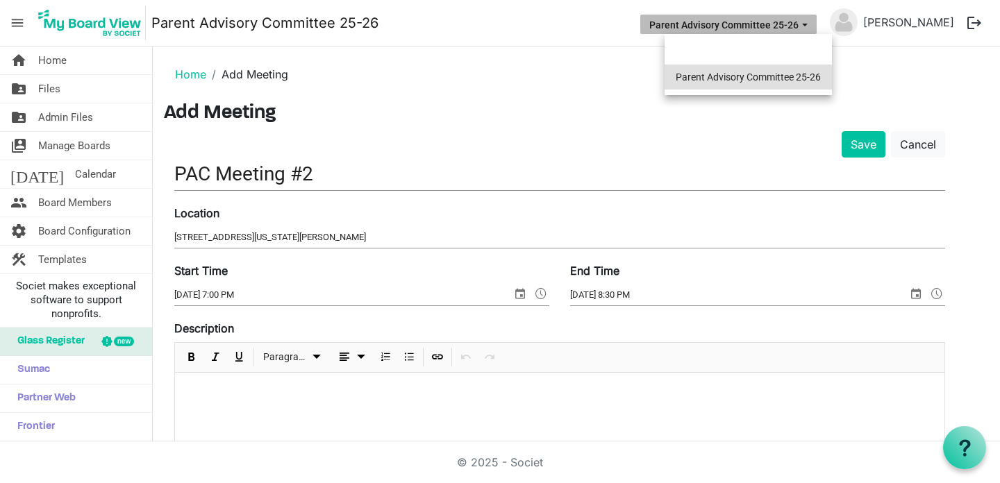
click at [716, 70] on li "Parent Advisory Committee 25-26" at bounding box center [747, 77] width 167 height 25
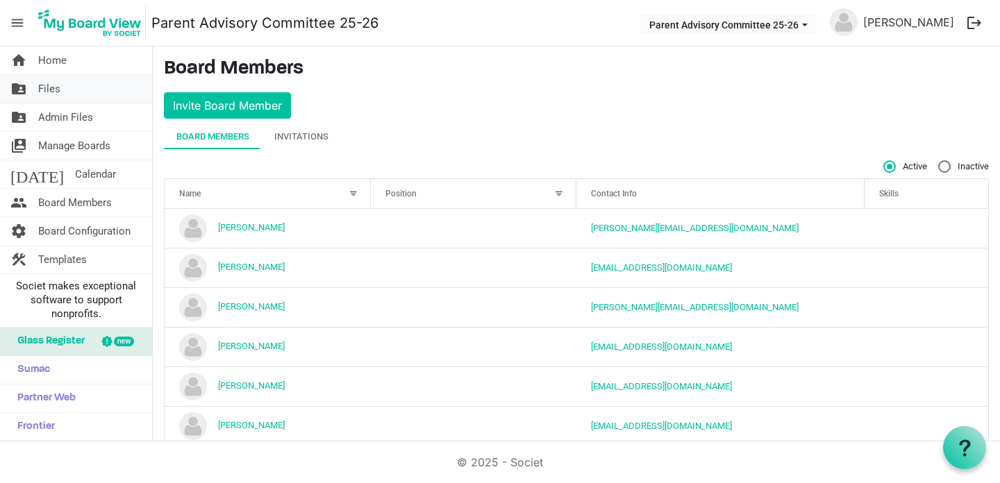
click at [68, 97] on link "folder_shared Files" at bounding box center [76, 89] width 152 height 28
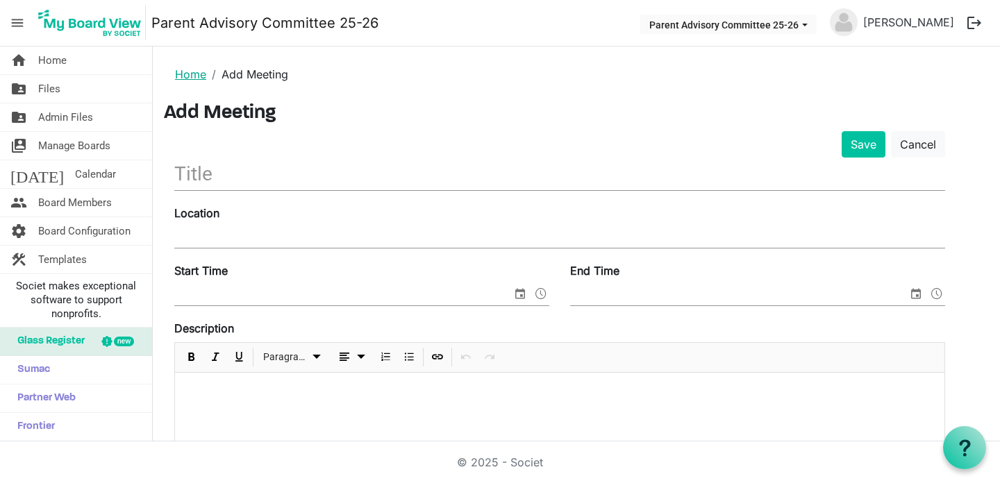
click at [186, 69] on link "Home" at bounding box center [190, 74] width 31 height 14
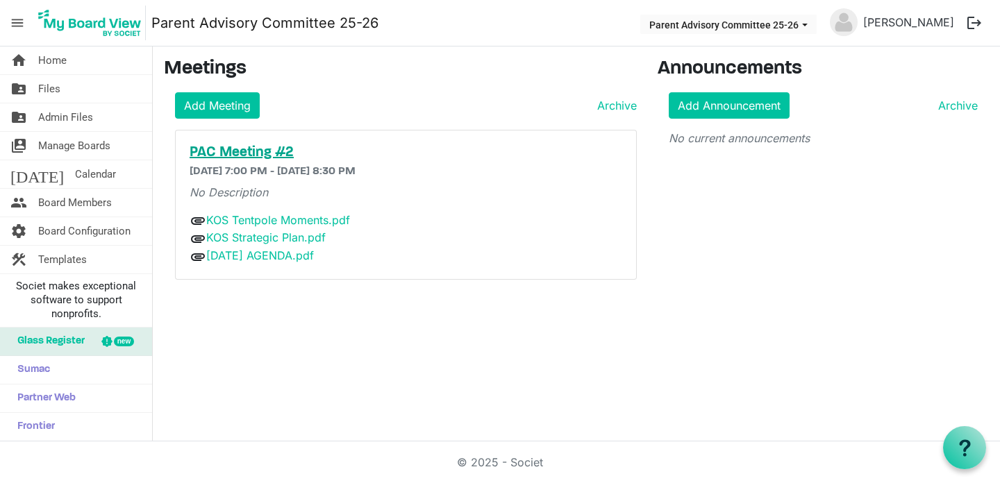
click at [250, 147] on h5 "PAC Meeting #2" at bounding box center [406, 152] width 433 height 17
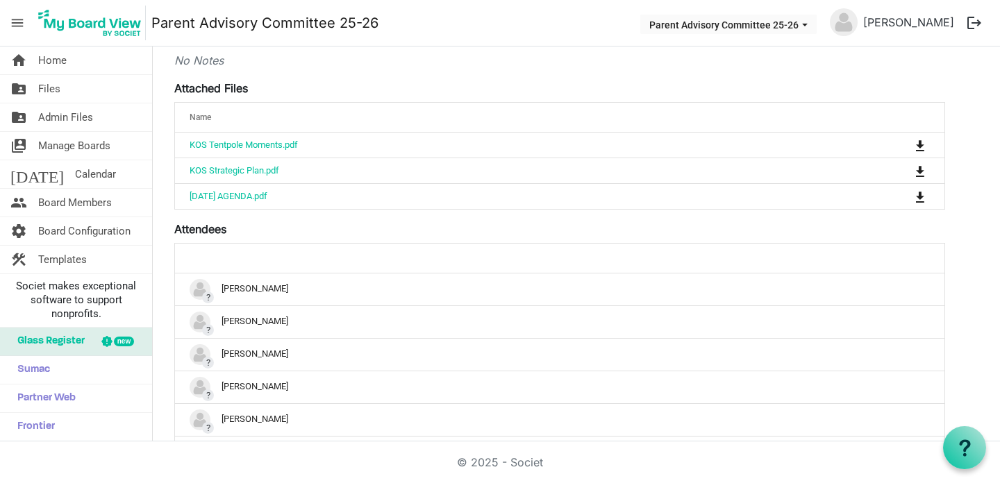
scroll to position [560, 0]
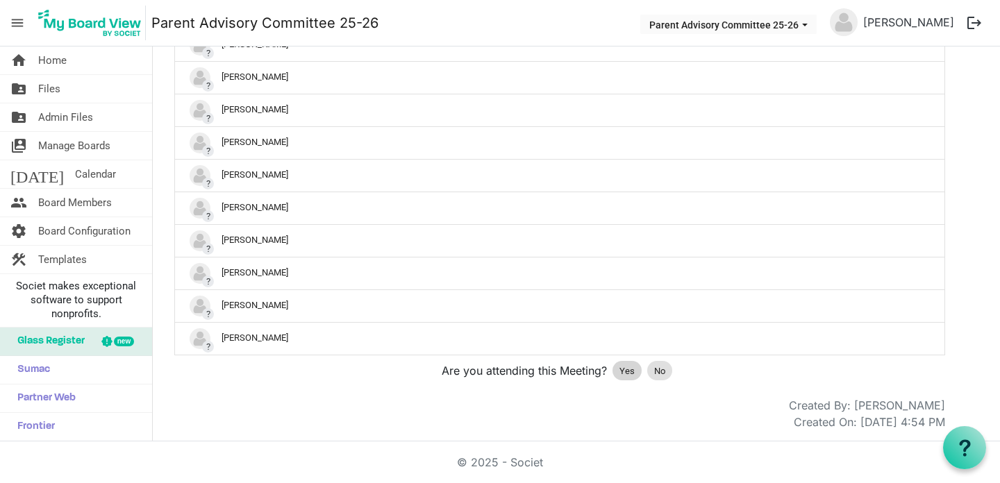
click at [617, 371] on div "Yes" at bounding box center [626, 370] width 29 height 19
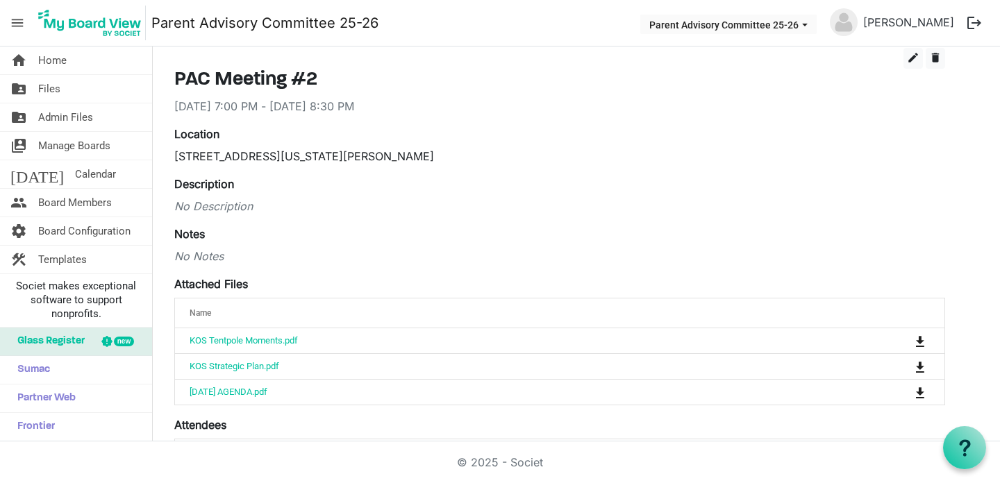
scroll to position [0, 0]
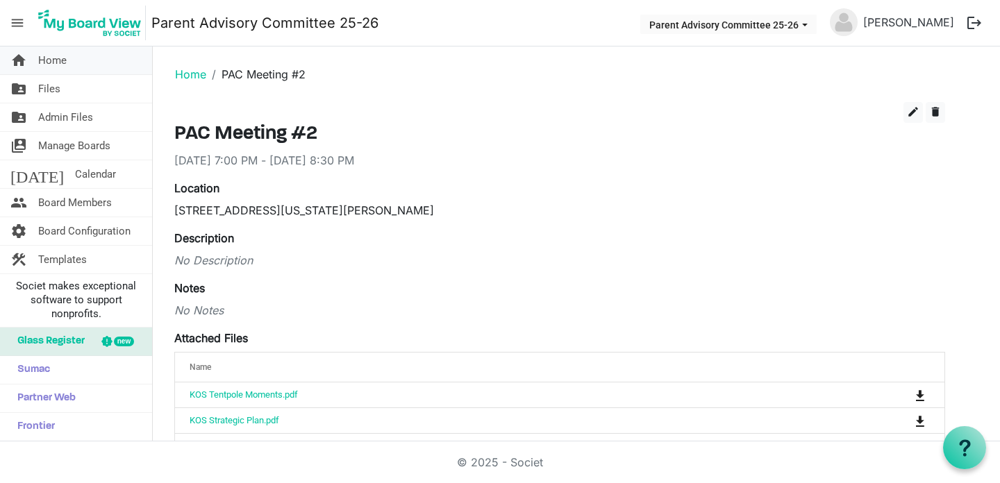
click at [49, 60] on span "Home" at bounding box center [52, 61] width 28 height 28
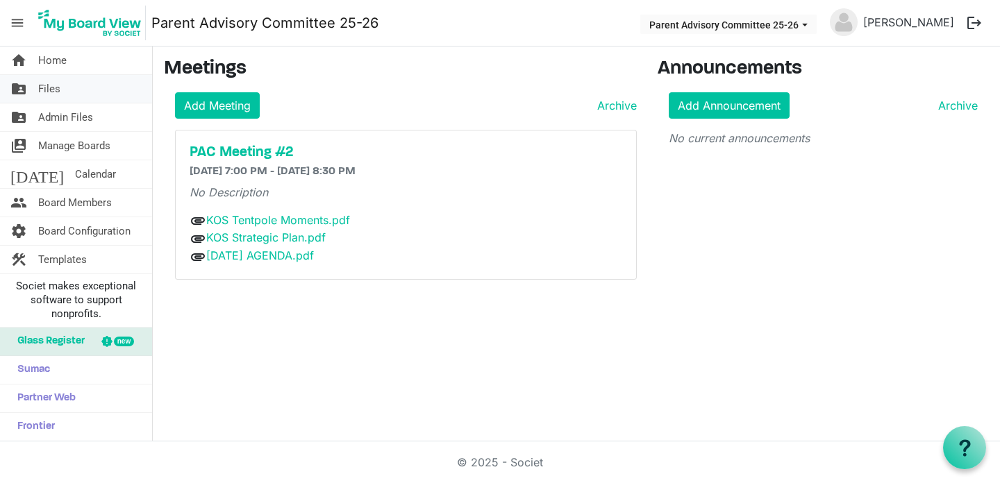
click at [78, 97] on link "folder_shared Files" at bounding box center [76, 89] width 152 height 28
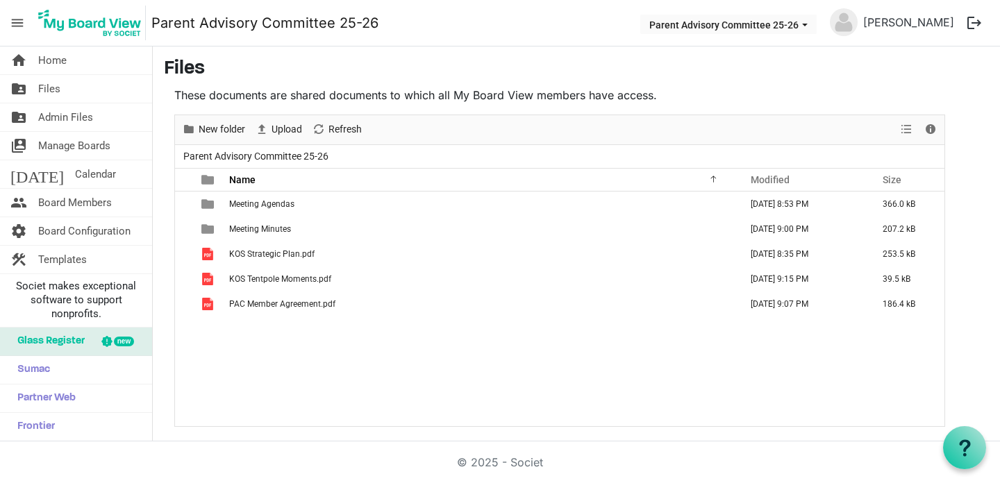
click at [198, 138] on div "New folder" at bounding box center [213, 129] width 73 height 29
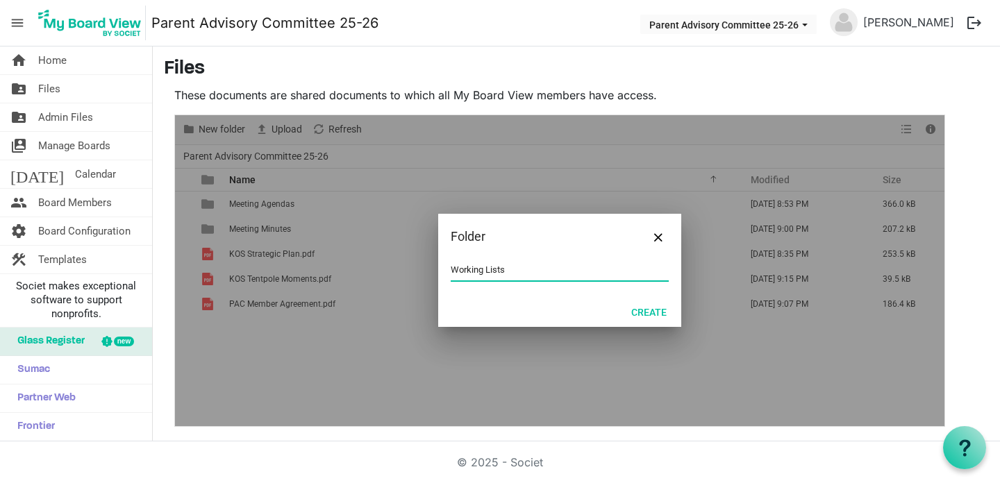
type input "Working Lists"
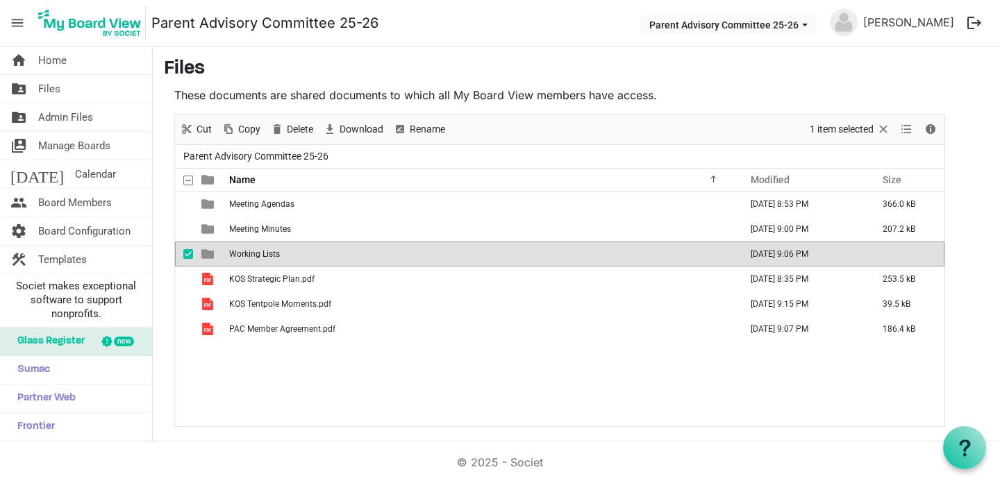
click at [271, 250] on span "Working Lists" at bounding box center [254, 254] width 51 height 10
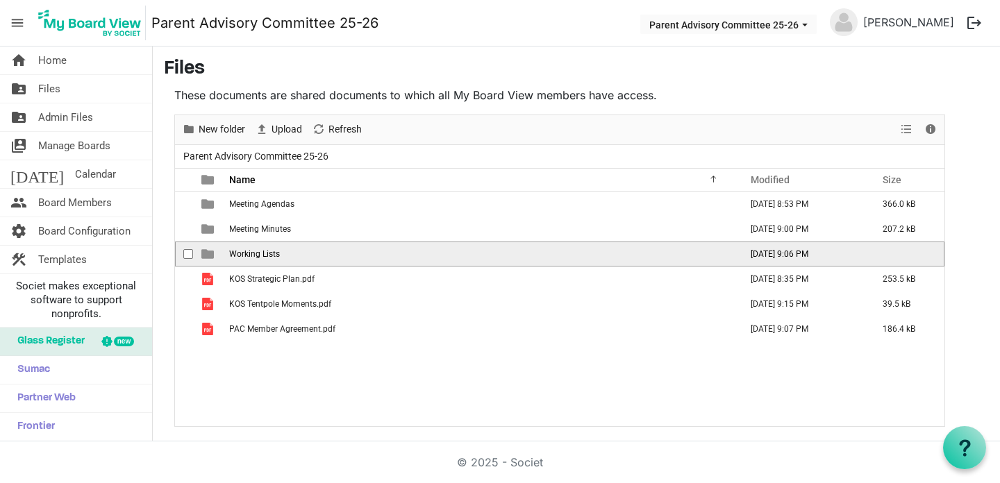
click at [271, 250] on span "Working Lists" at bounding box center [254, 254] width 51 height 10
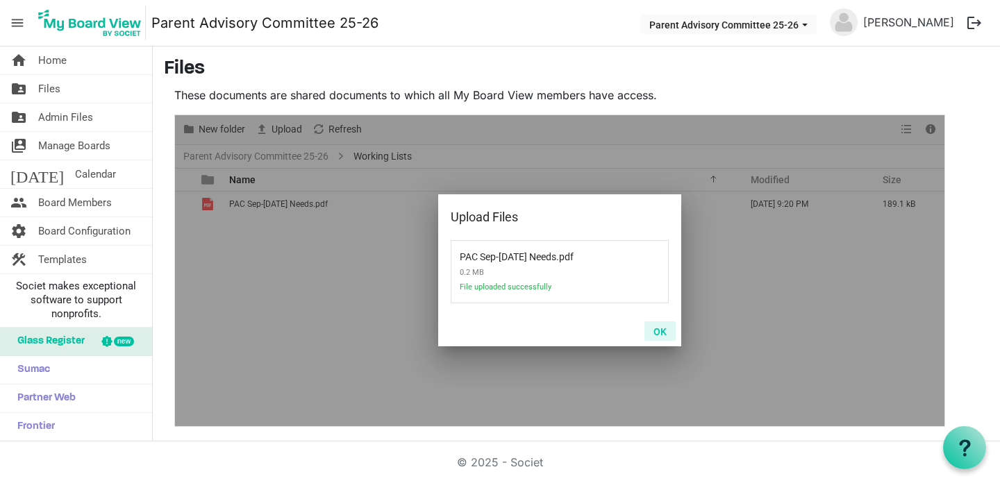
click at [660, 330] on button "OK" at bounding box center [659, 330] width 31 height 19
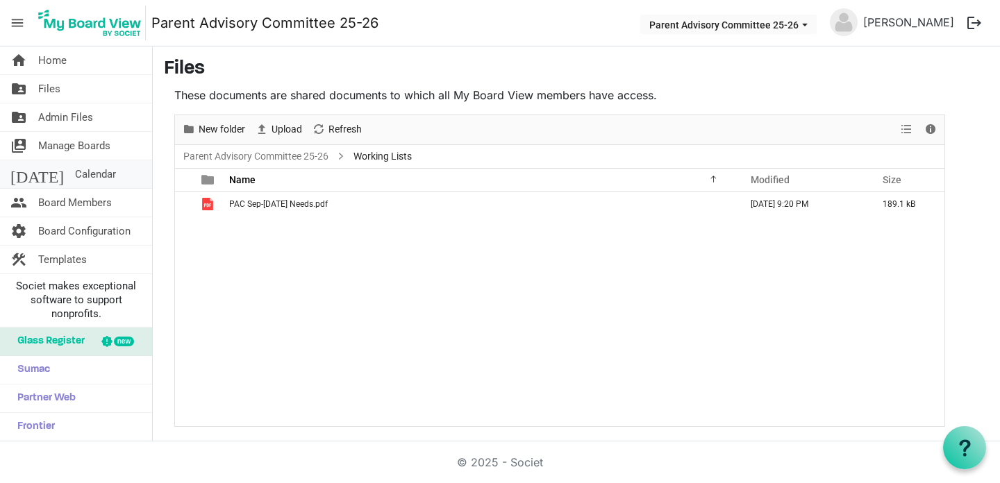
click at [112, 164] on link "today Calendar" at bounding box center [76, 174] width 152 height 28
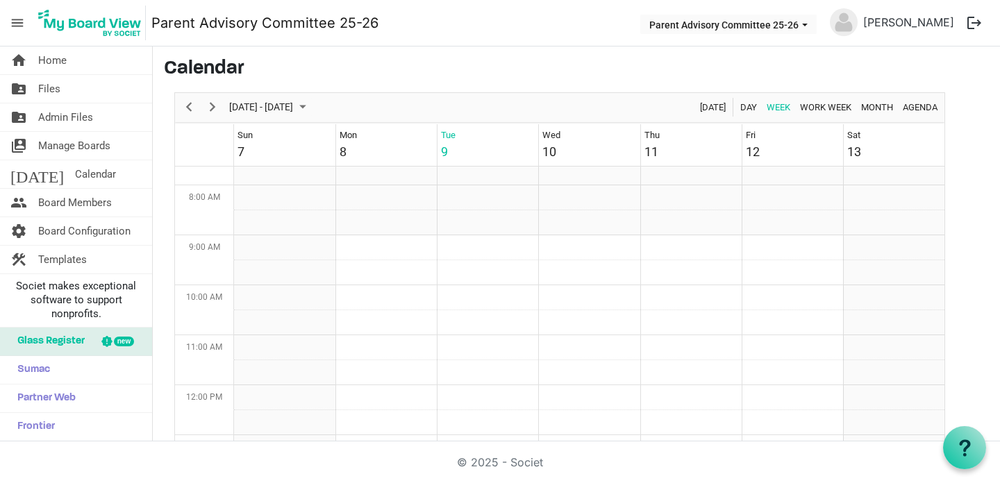
scroll to position [349, 0]
click at [59, 58] on span "Home" at bounding box center [52, 61] width 28 height 28
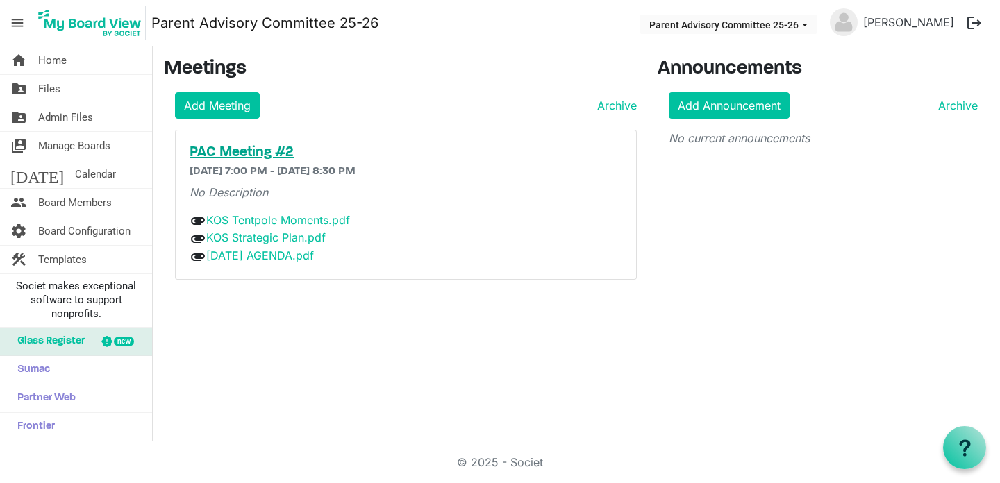
click at [619, 154] on h5 "PAC Meeting #2" at bounding box center [406, 152] width 433 height 17
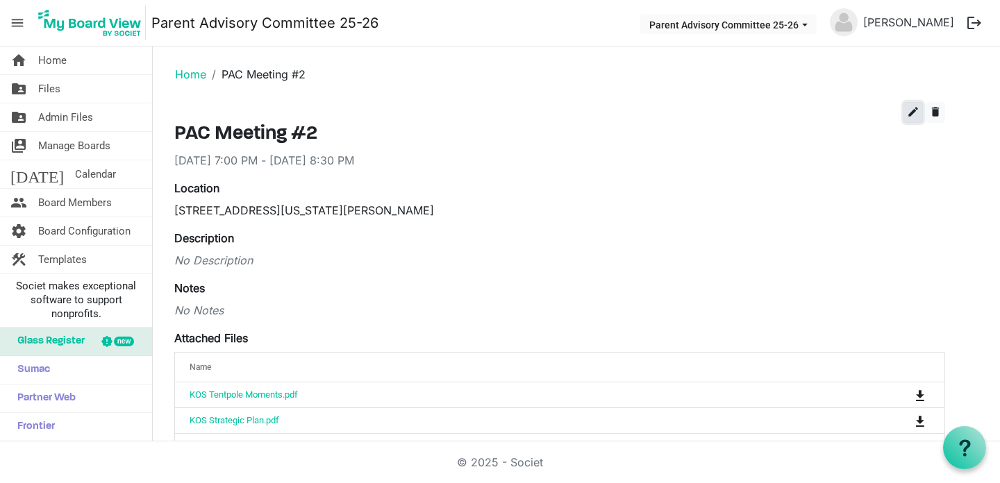
click at [910, 114] on span "edit" at bounding box center [913, 112] width 12 height 12
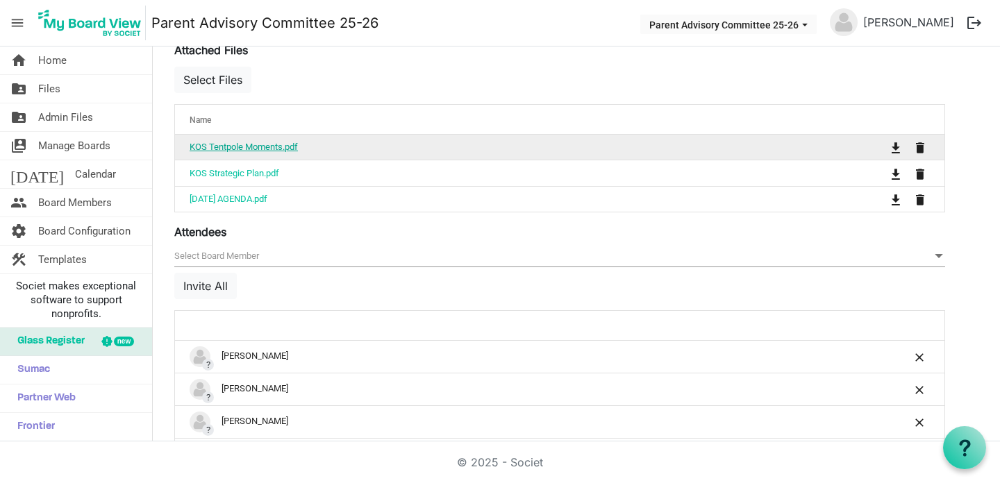
scroll to position [516, 0]
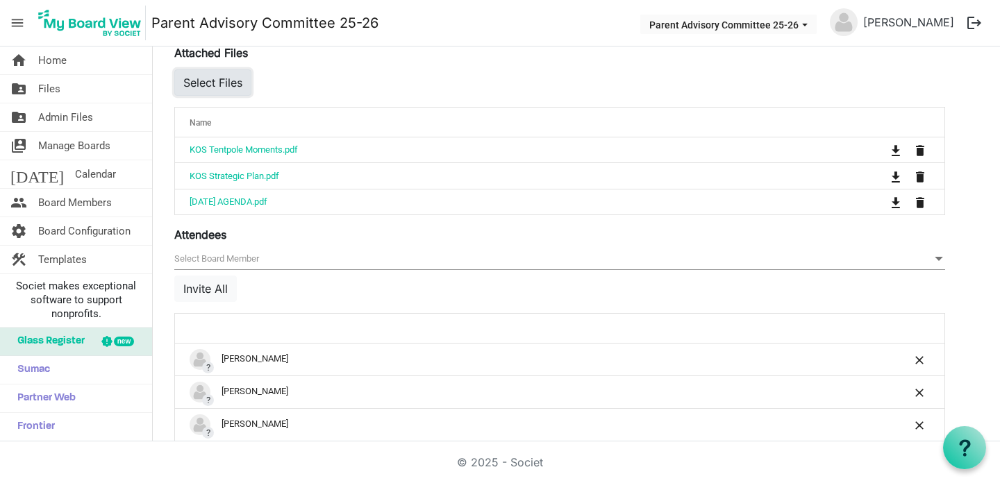
click at [228, 76] on button "Select Files" at bounding box center [212, 82] width 77 height 26
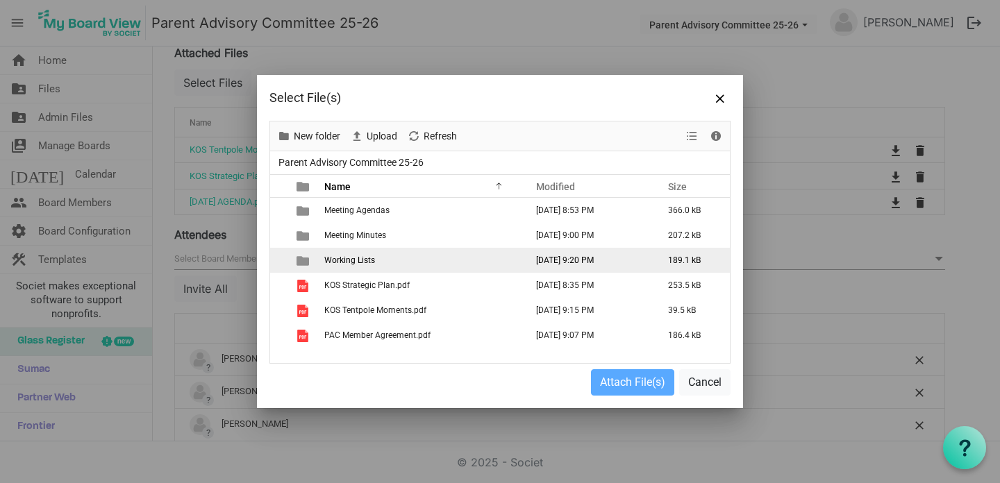
click at [353, 258] on span "Working Lists" at bounding box center [349, 260] width 51 height 10
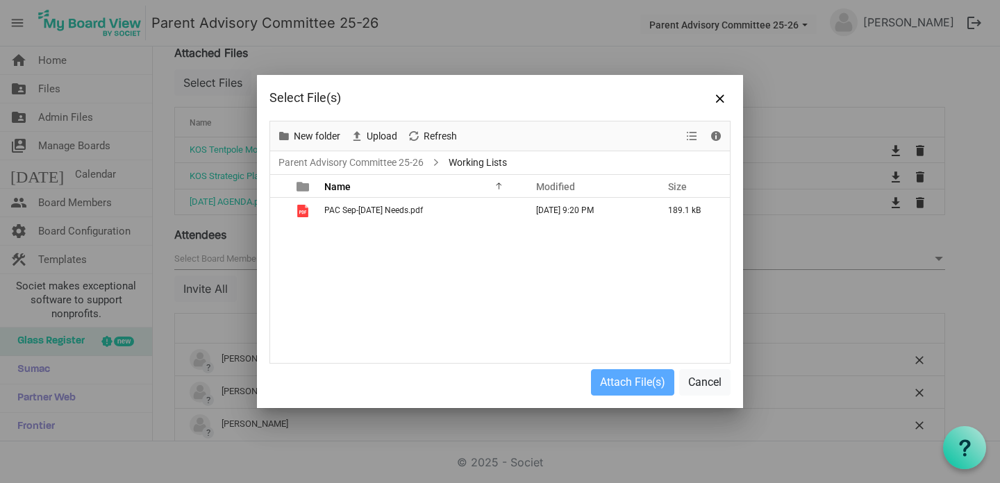
click at [360, 223] on div "PAC Sep-Oct 25 Needs.pdf September 09, 2025 9:20 PM 189.1 kB" at bounding box center [500, 280] width 460 height 165
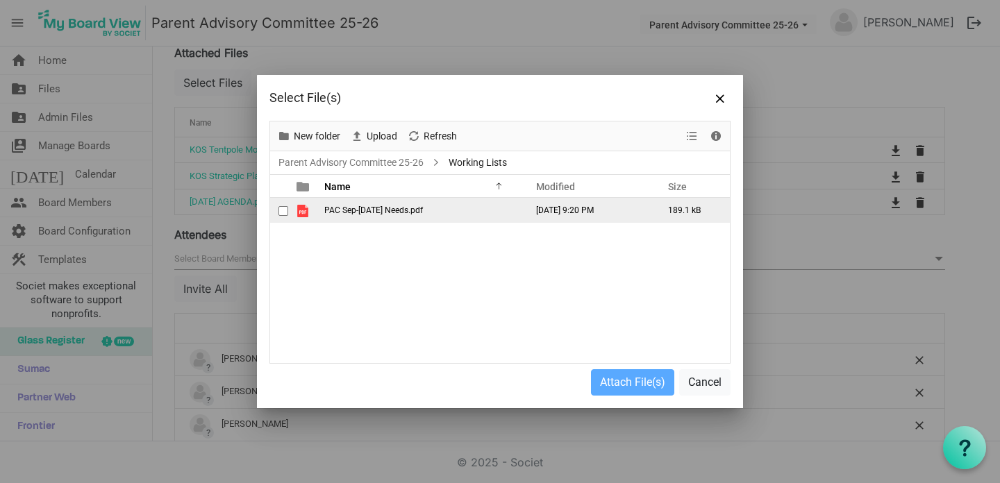
click at [360, 215] on span "PAC Sep-[DATE] Needs.pdf" at bounding box center [373, 211] width 99 height 10
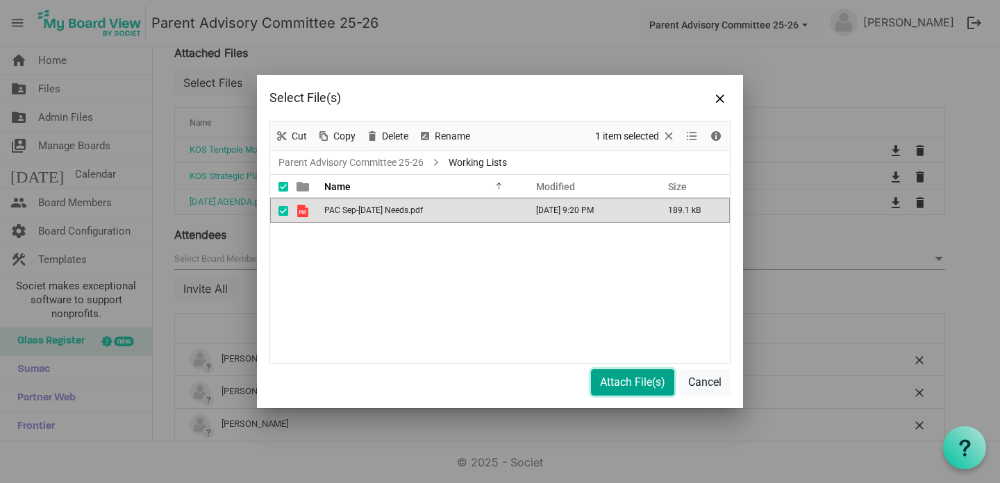
click at [617, 381] on button "Attach File(s)" at bounding box center [632, 382] width 83 height 26
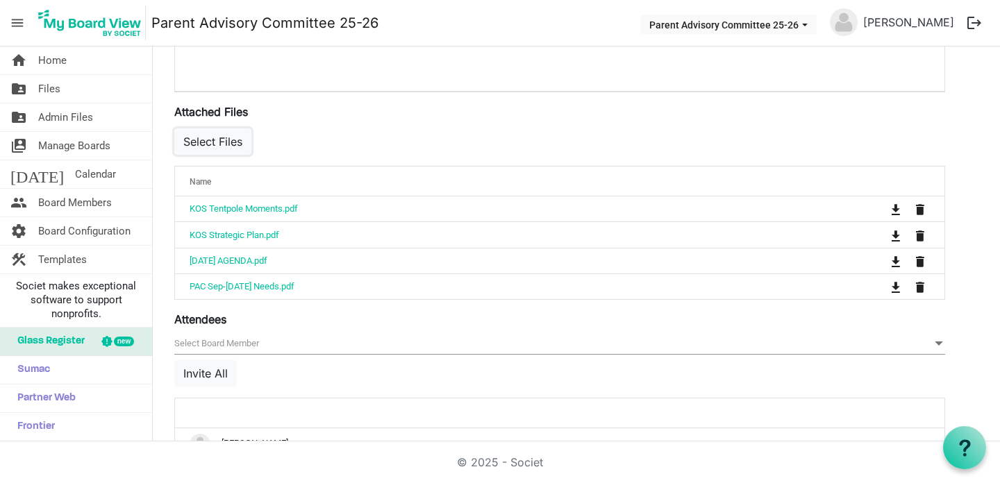
scroll to position [0, 0]
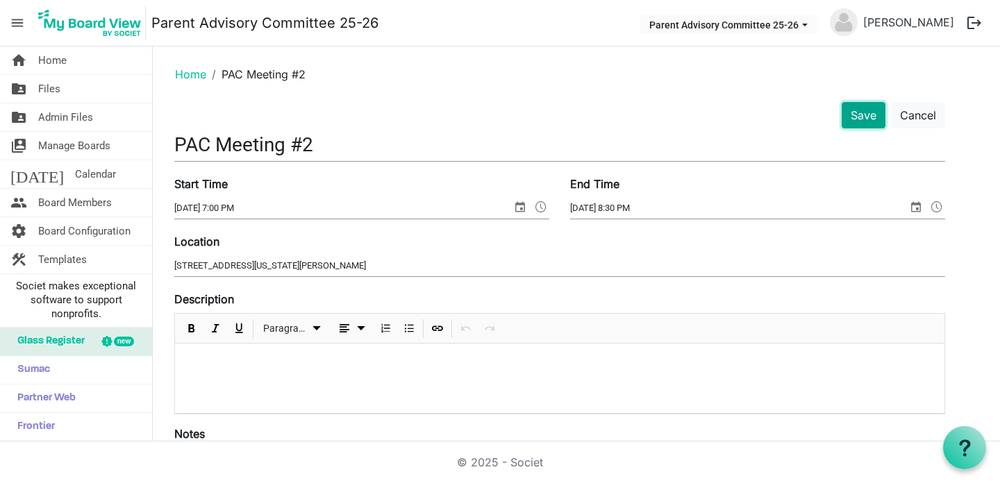
click at [870, 116] on button "Save" at bounding box center [863, 115] width 44 height 26
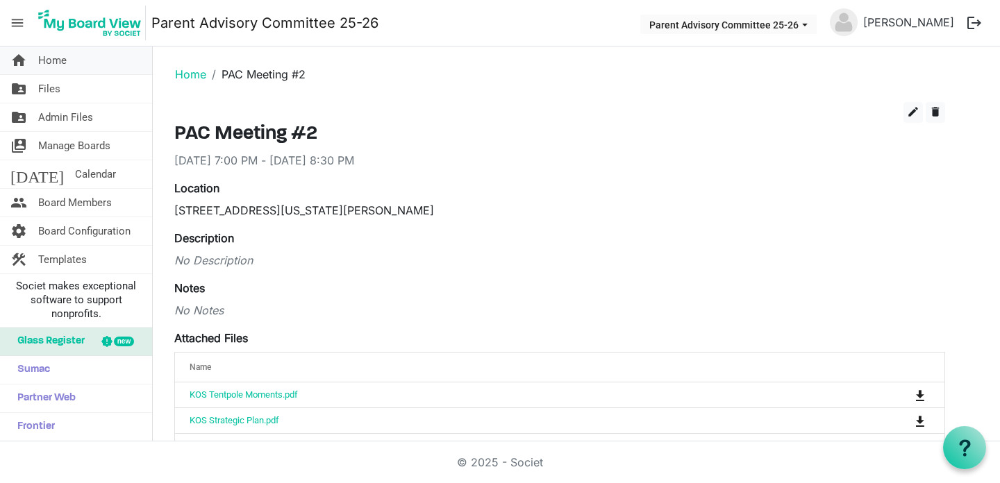
click at [72, 64] on link "home Home" at bounding box center [76, 61] width 152 height 28
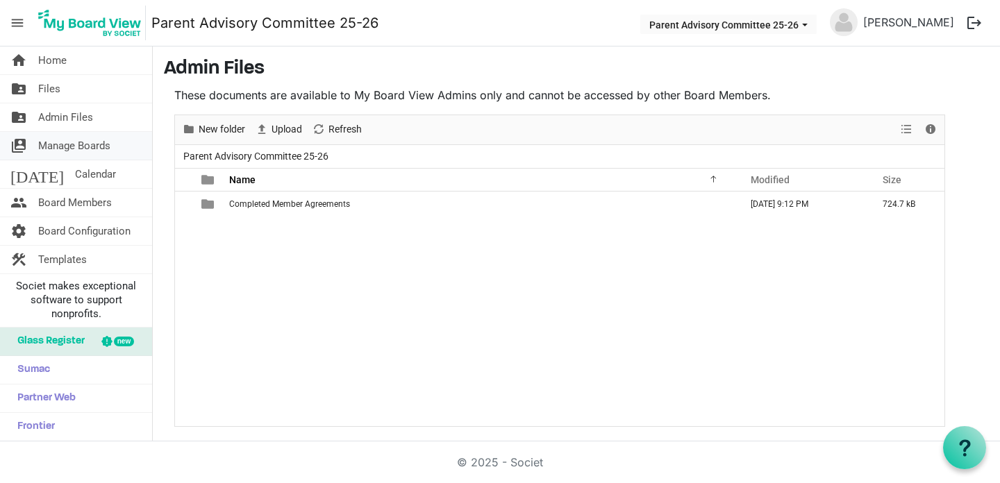
click at [92, 145] on span "Manage Boards" at bounding box center [74, 146] width 72 height 28
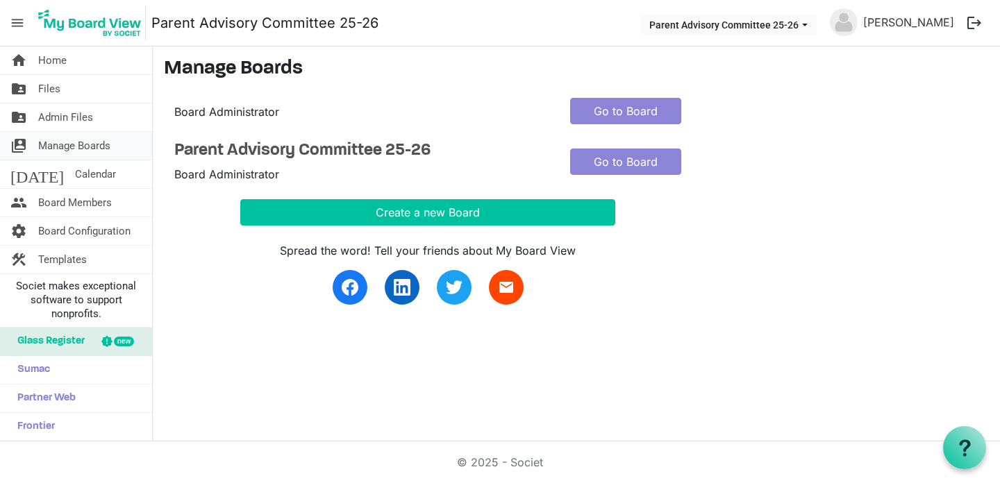
click at [91, 135] on span "Manage Boards" at bounding box center [74, 146] width 72 height 28
click at [97, 115] on link "folder_shared Admin Files" at bounding box center [76, 117] width 152 height 28
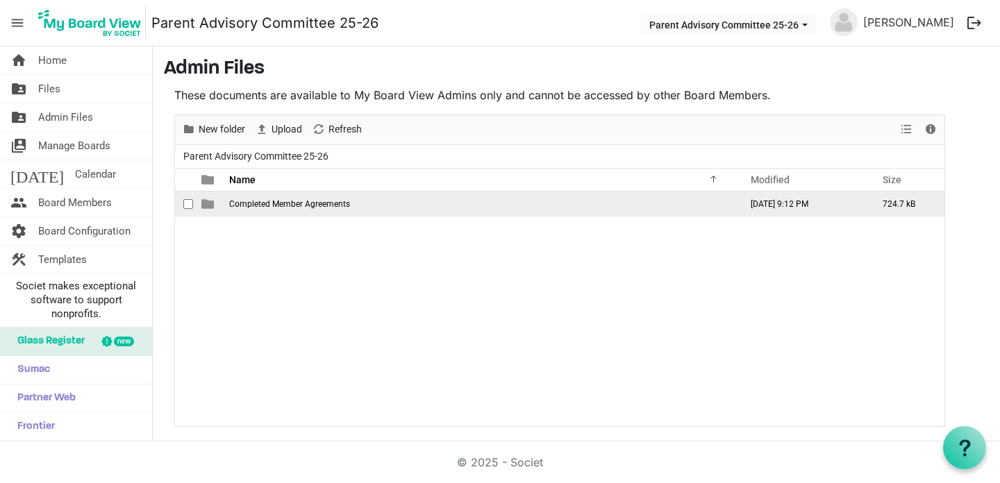
click at [277, 205] on span "Completed Member Agreements" at bounding box center [289, 204] width 121 height 10
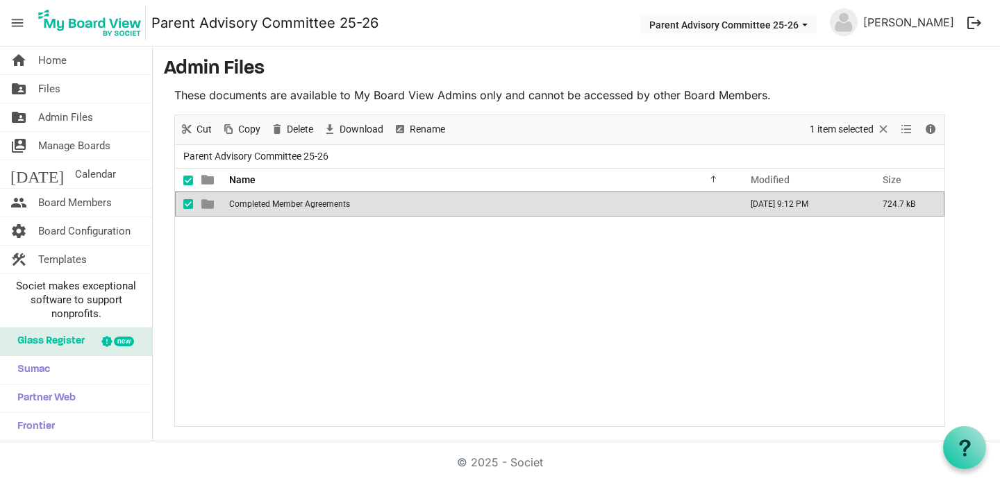
click at [277, 205] on span "Completed Member Agreements" at bounding box center [289, 204] width 121 height 10
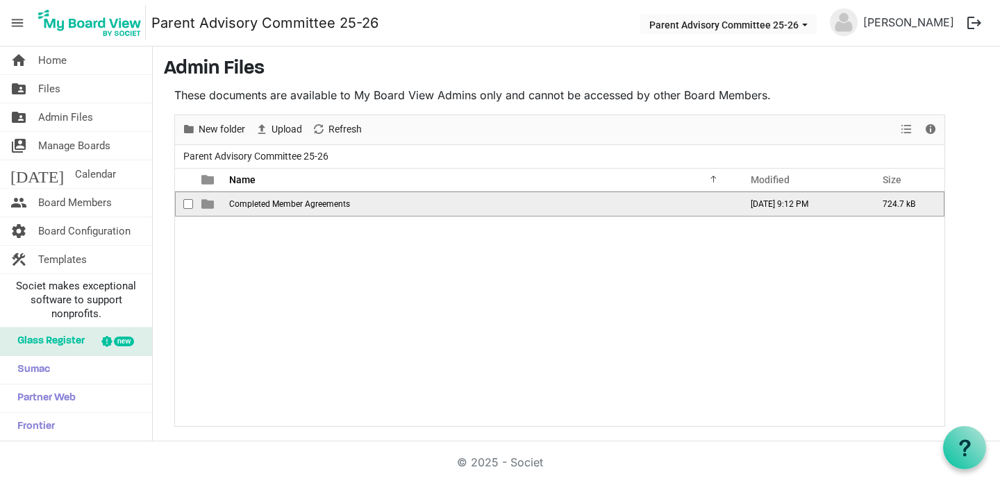
click at [277, 205] on span "Completed Member Agreements" at bounding box center [289, 204] width 121 height 10
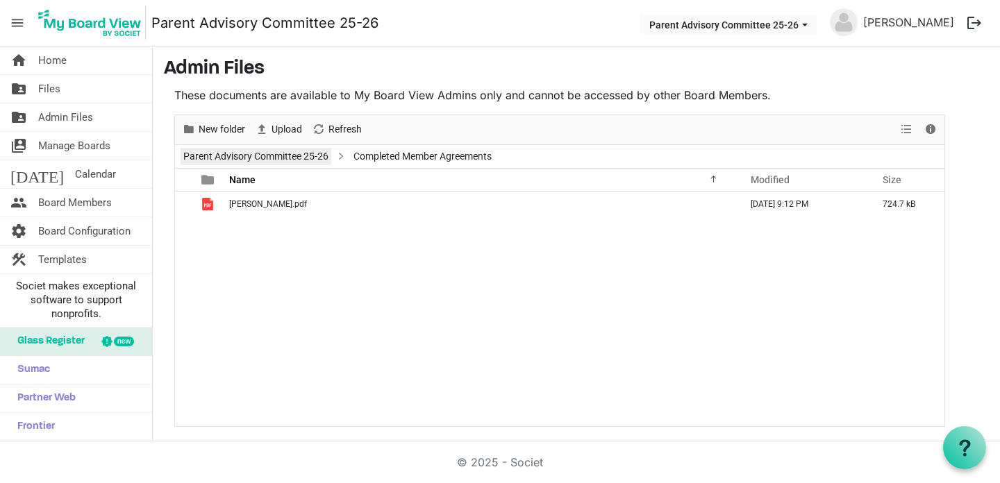
click at [314, 162] on link "Parent Advisory Committee 25-26" at bounding box center [256, 156] width 151 height 17
click at [103, 67] on link "home Home" at bounding box center [76, 61] width 152 height 28
